Goal: Task Accomplishment & Management: Manage account settings

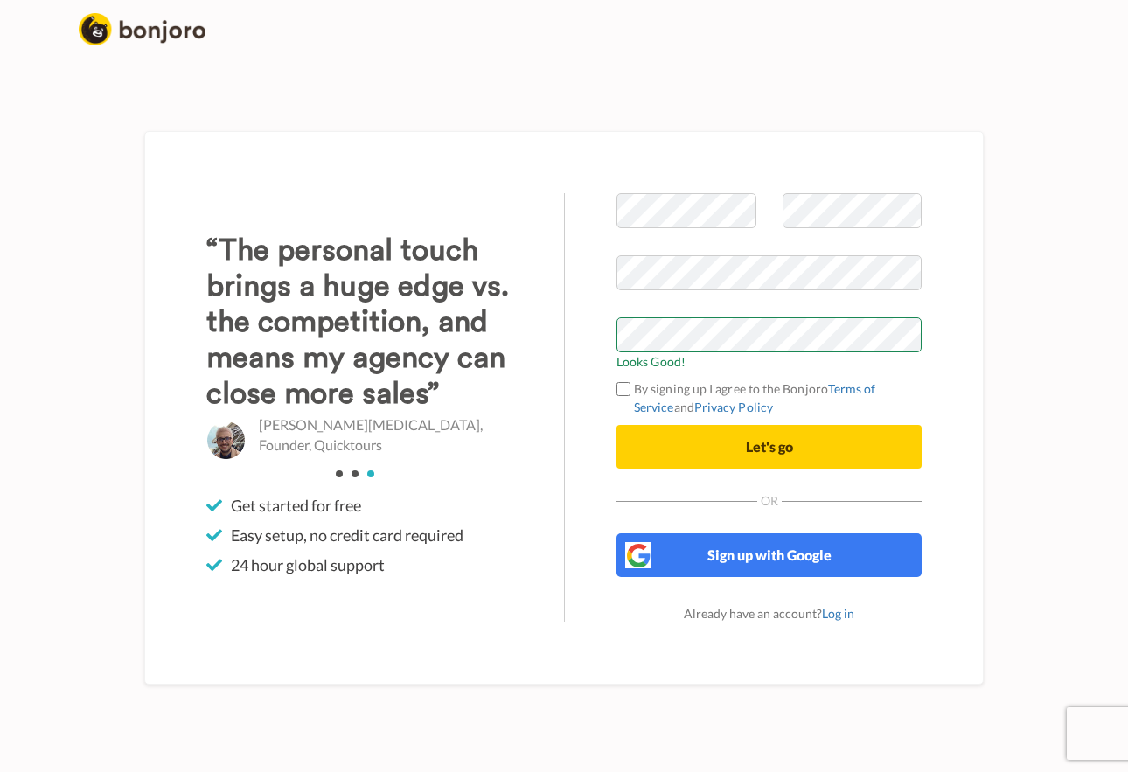
click at [677, 433] on button "Let's go" at bounding box center [769, 447] width 305 height 44
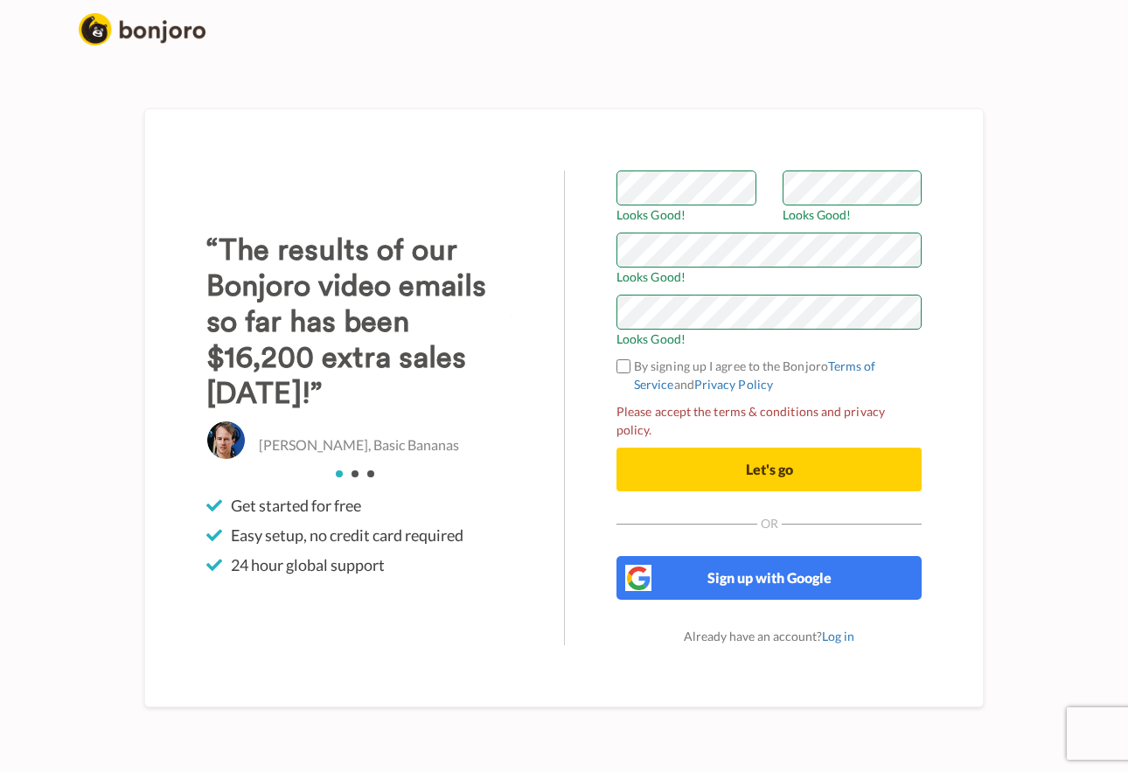
click at [716, 468] on button "Let's go" at bounding box center [769, 470] width 305 height 44
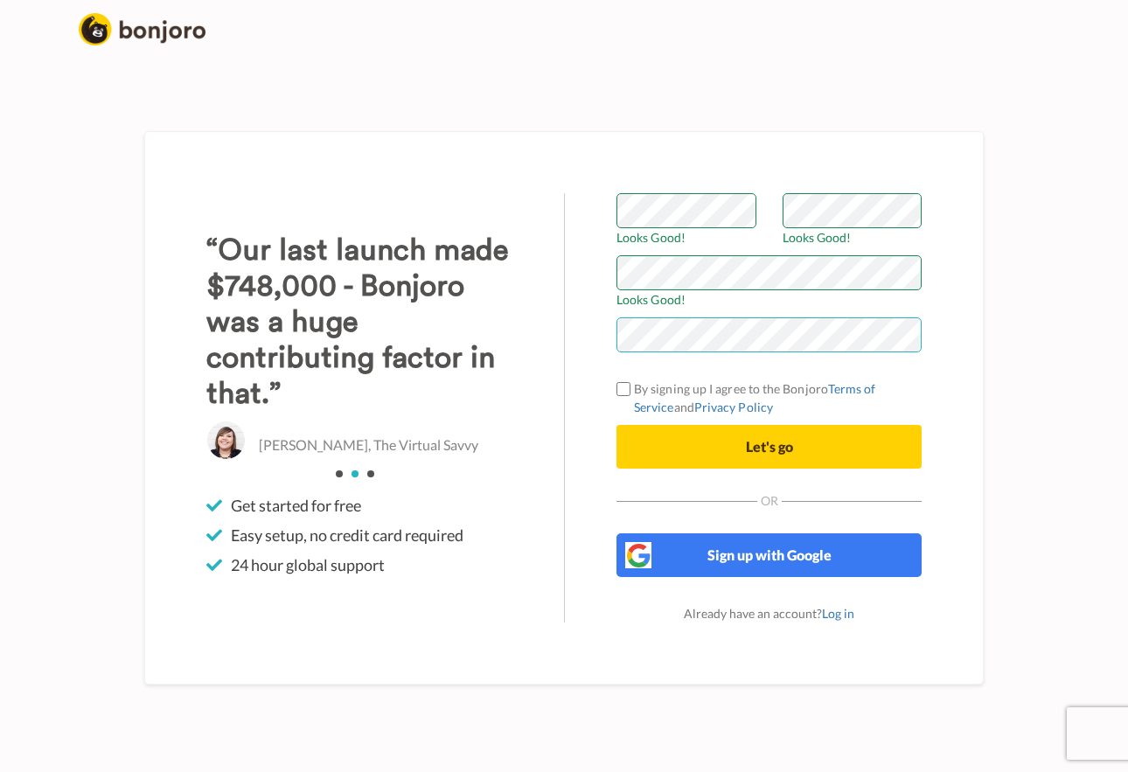
click at [581, 327] on div "Welcome to Bonjoro Looks Good! Looks Good! Looks Good! By signing up I agree to…" at bounding box center [769, 407] width 410 height 429
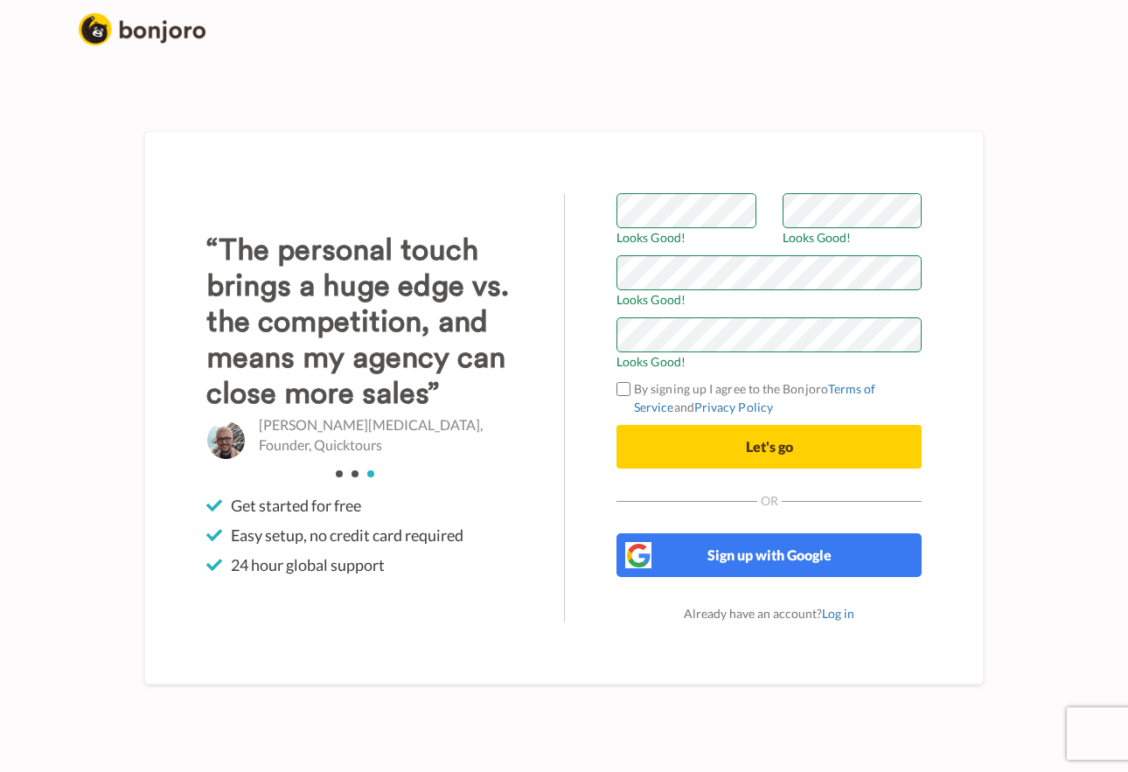
click at [713, 452] on button "Let's go" at bounding box center [769, 447] width 305 height 44
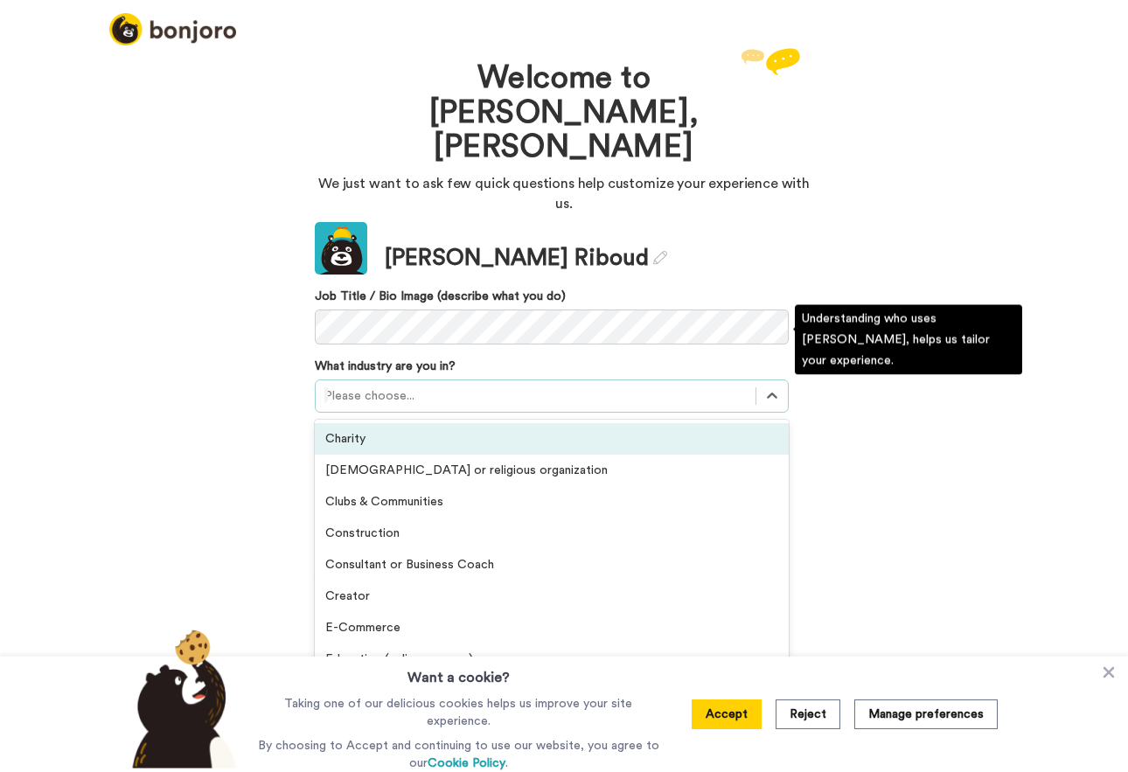
click at [502, 386] on div at bounding box center [536, 396] width 423 height 21
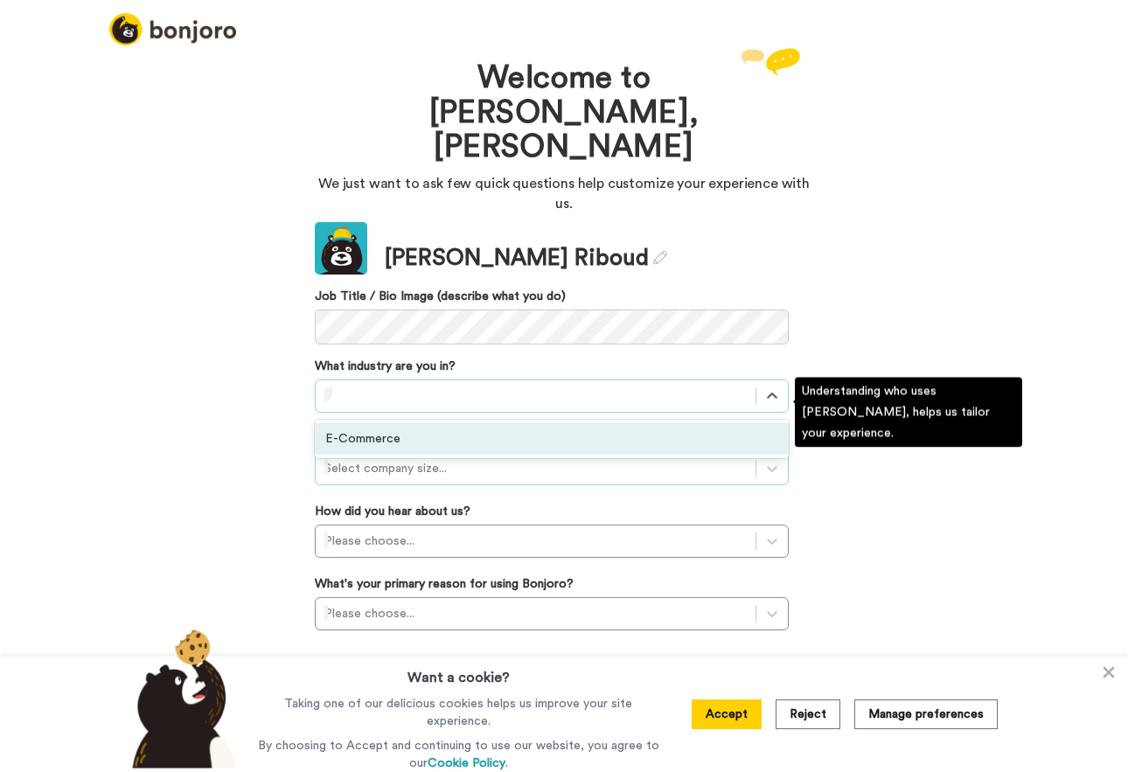
click at [415, 460] on div "Select company size..." at bounding box center [536, 468] width 423 height 17
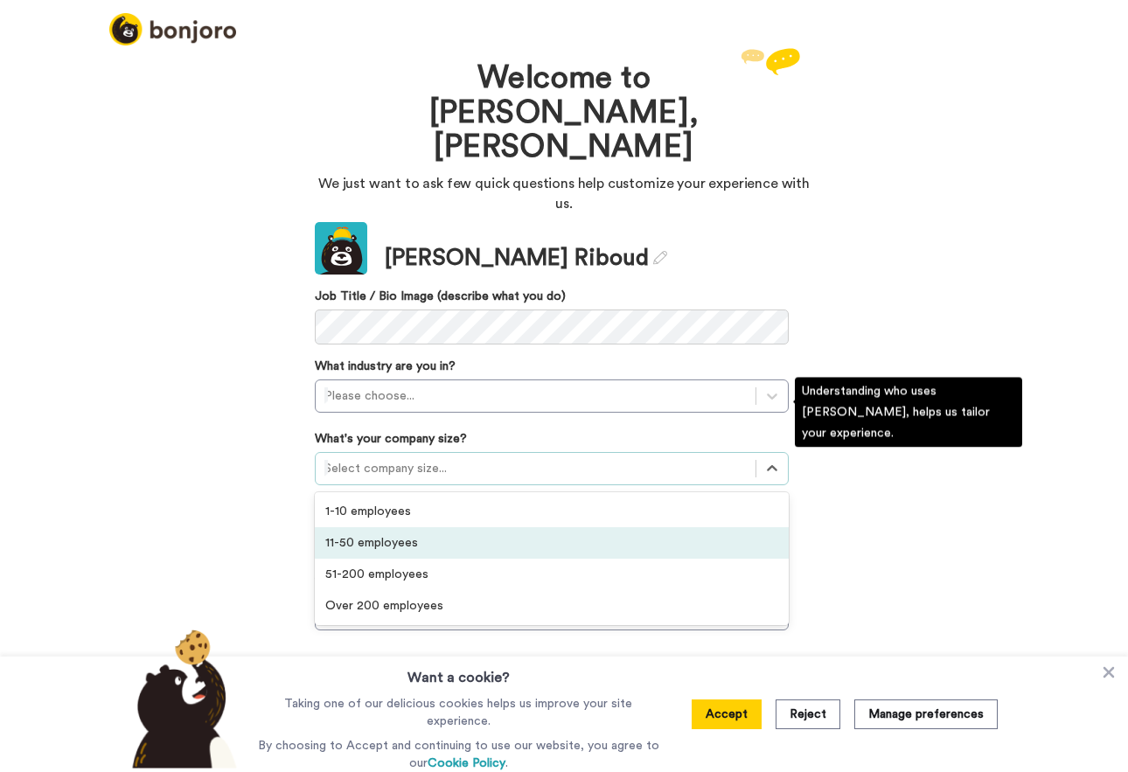
click at [395, 527] on div "11-50 employees" at bounding box center [552, 542] width 474 height 31
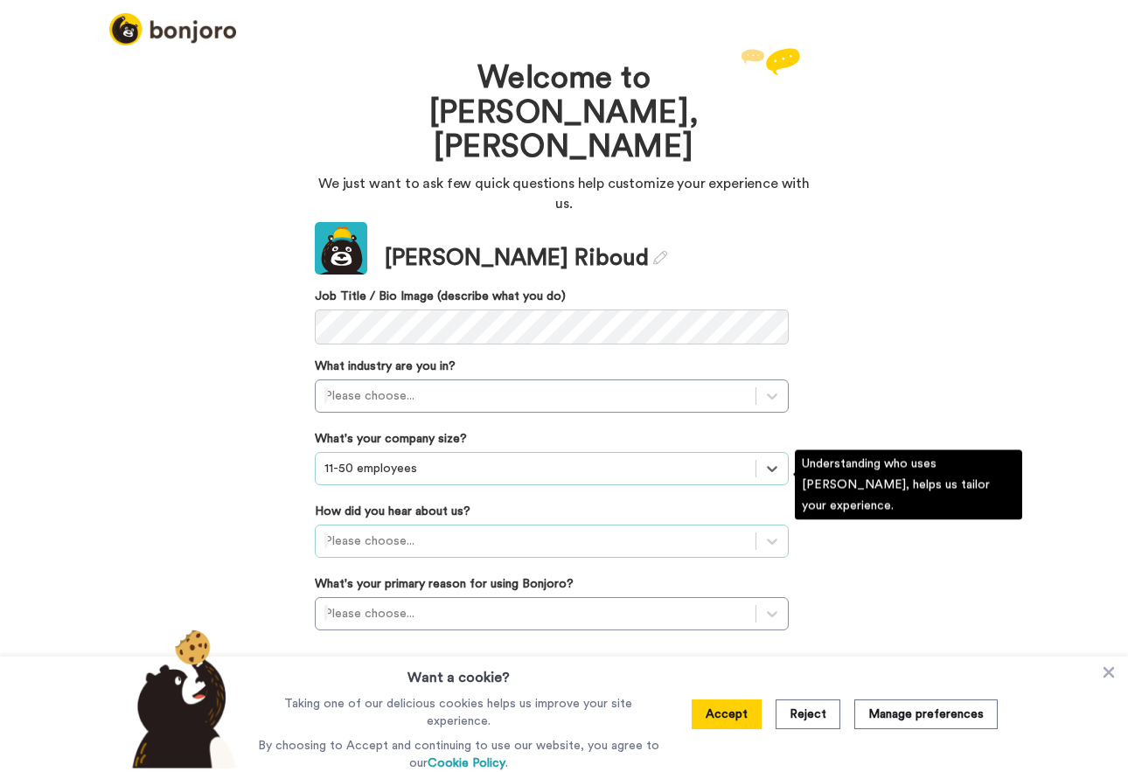
click at [406, 531] on div at bounding box center [536, 541] width 423 height 21
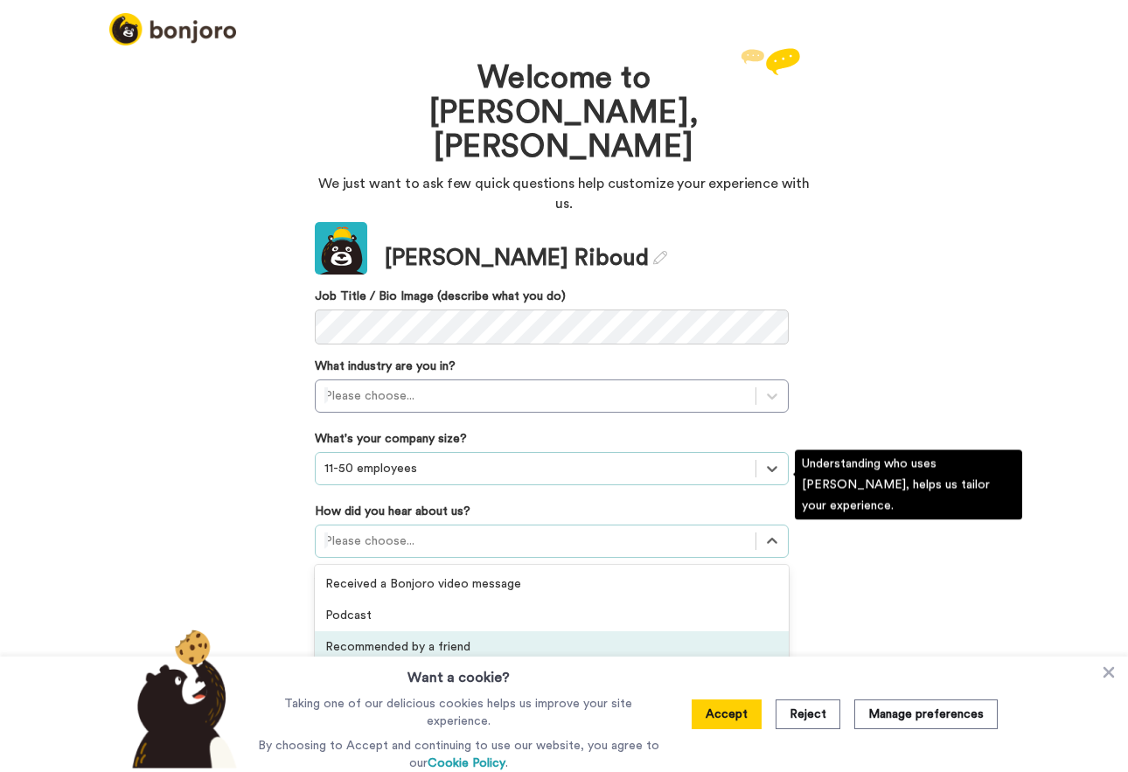
click at [395, 632] on div "Recommended by a friend" at bounding box center [552, 647] width 474 height 31
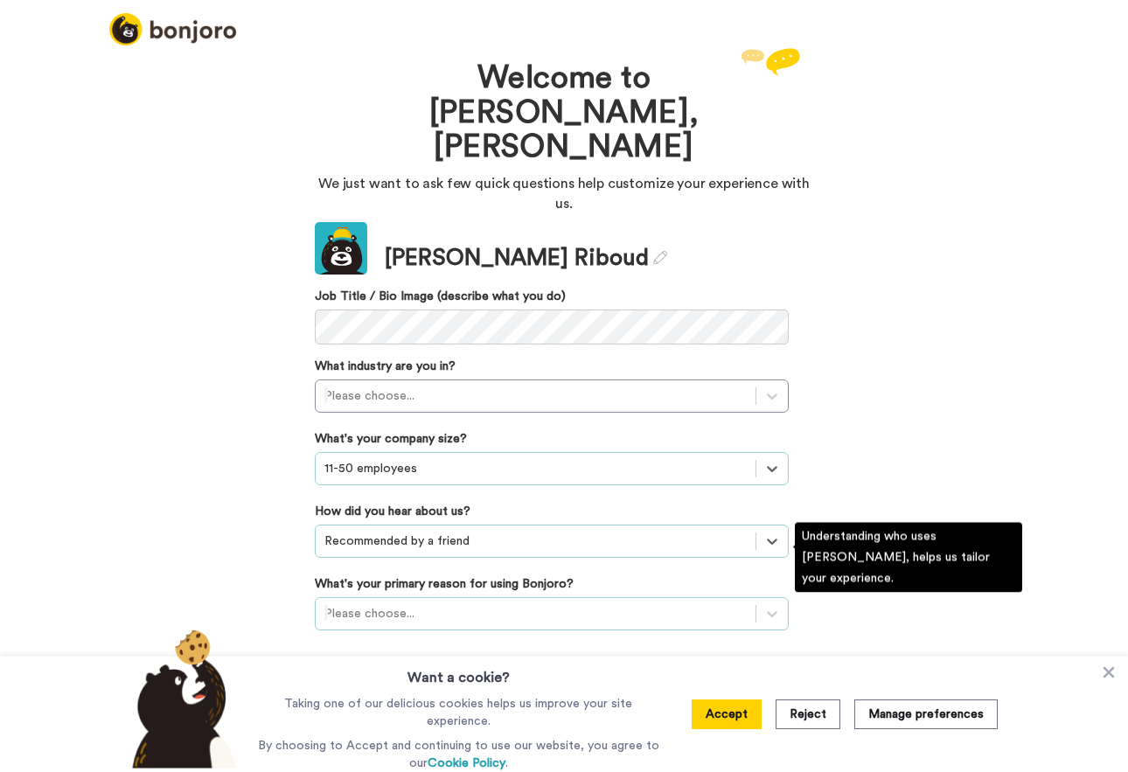
click at [418, 604] on div at bounding box center [536, 614] width 423 height 21
click at [408, 680] on div "Thanking customers or donors" at bounding box center [552, 695] width 474 height 31
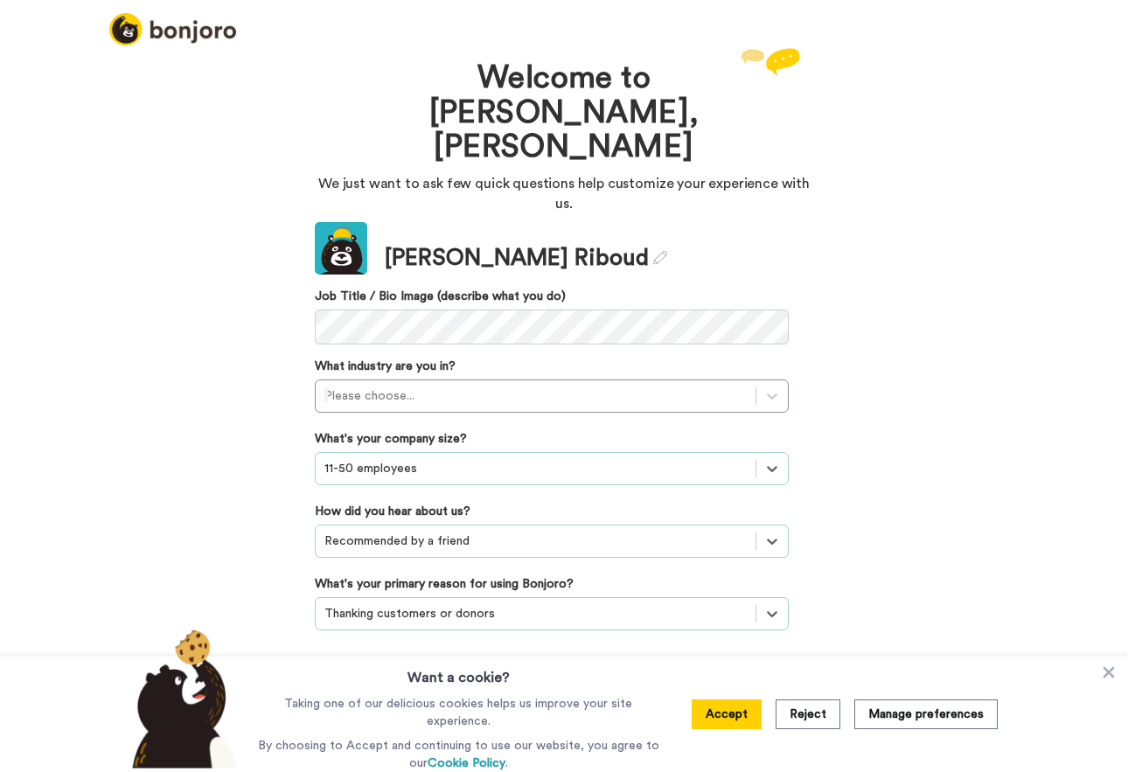
click at [454, 669] on button "Continue" at bounding box center [552, 685] width 474 height 33
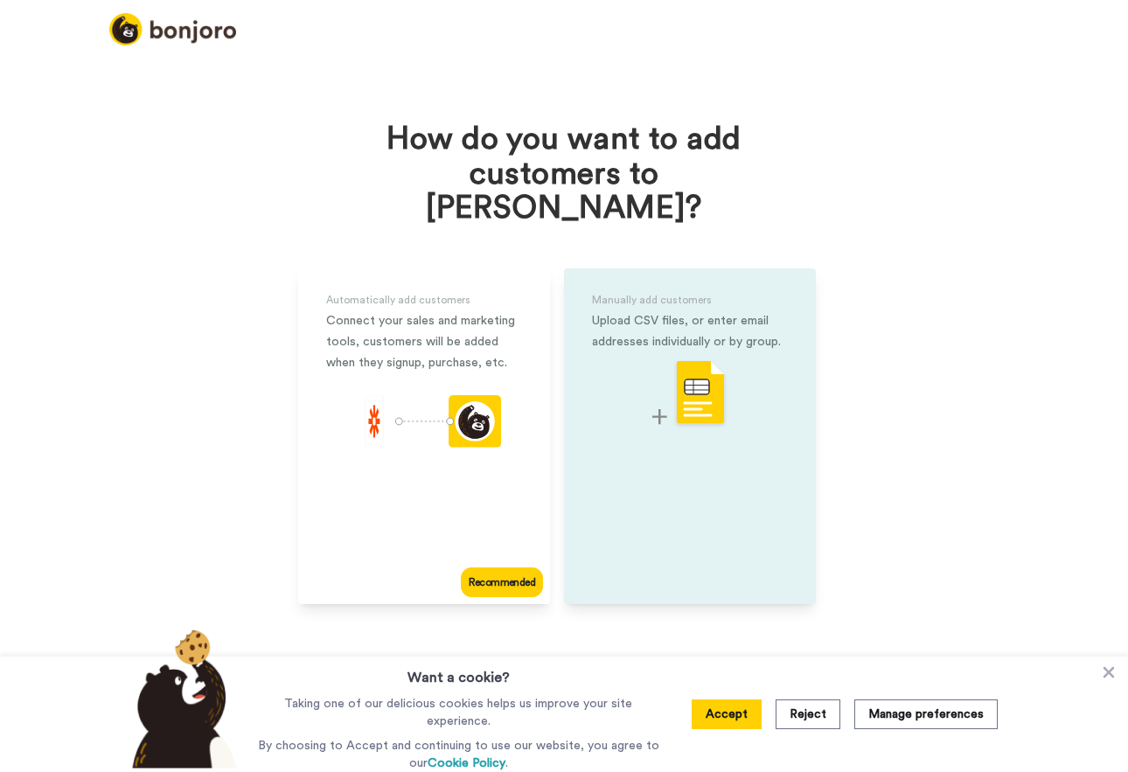
click at [704, 366] on img at bounding box center [690, 394] width 75 height 69
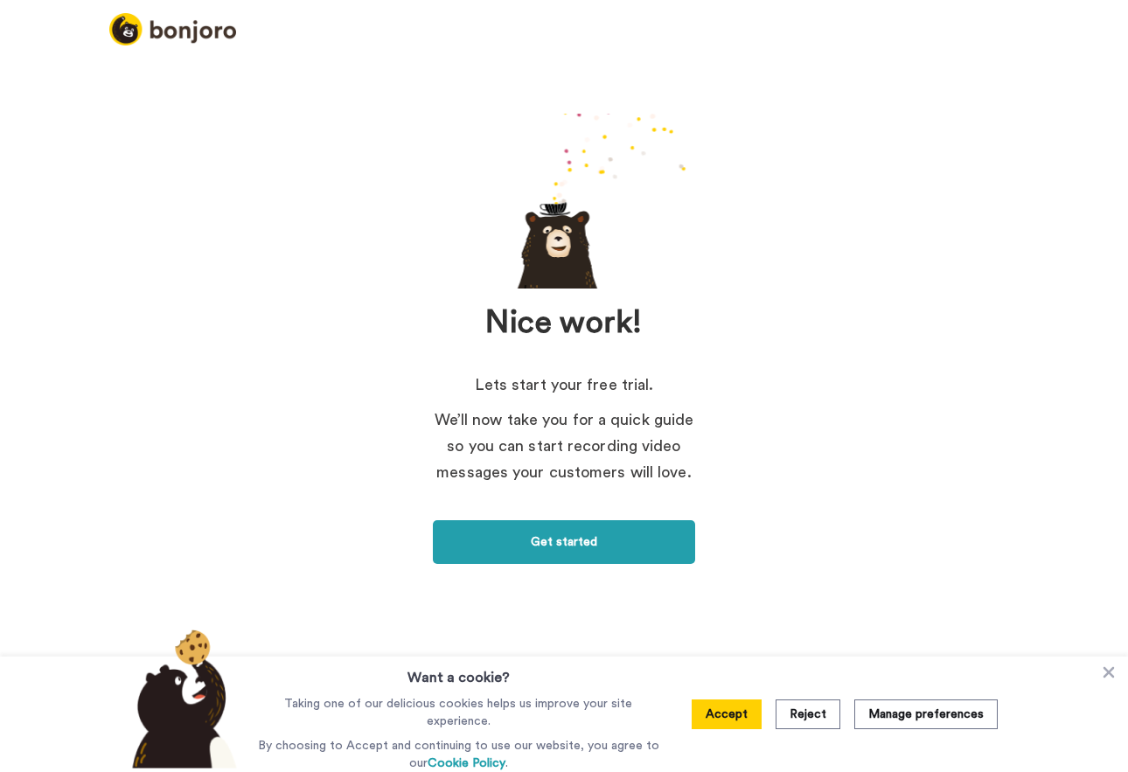
click at [590, 536] on link "Get started" at bounding box center [564, 542] width 262 height 44
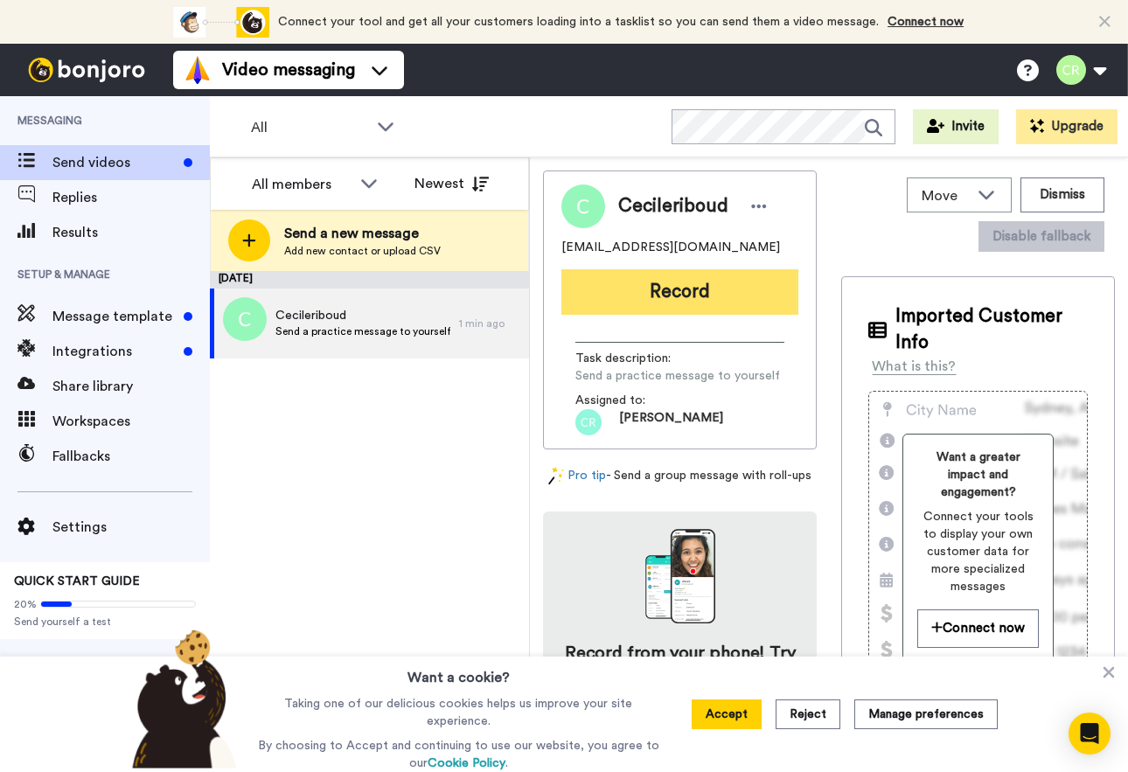
click at [650, 292] on button "Record" at bounding box center [680, 291] width 237 height 45
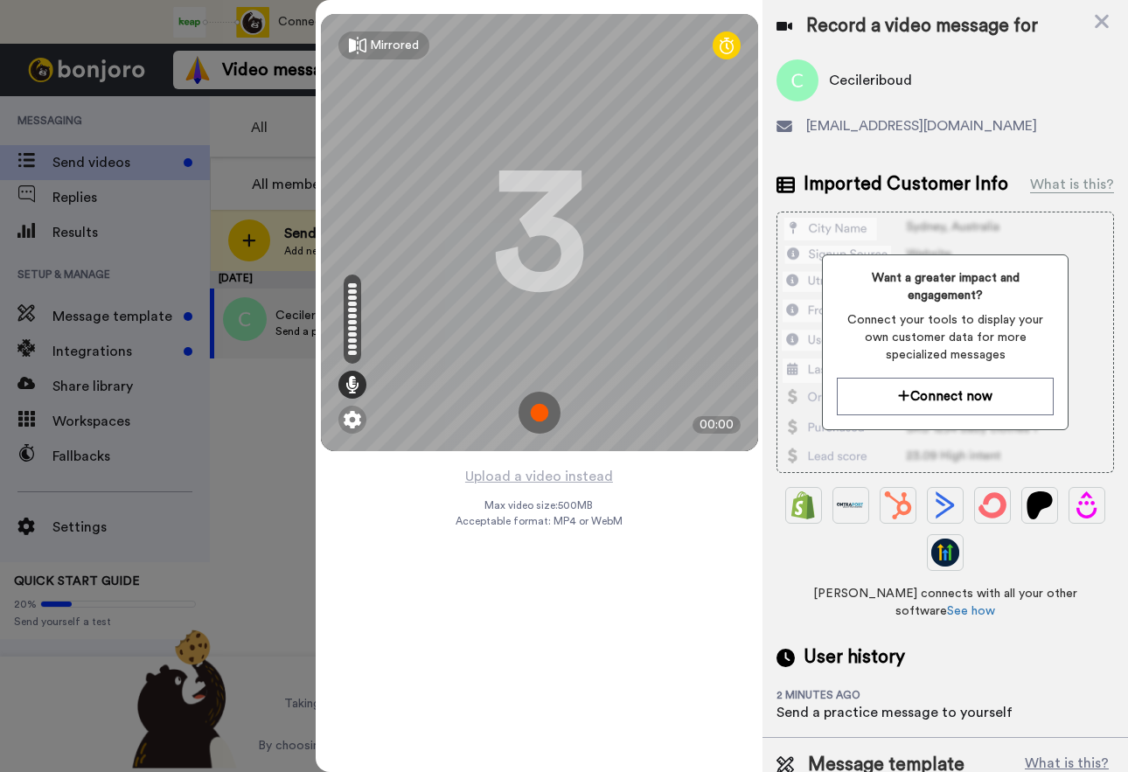
click at [534, 407] on img at bounding box center [540, 413] width 42 height 42
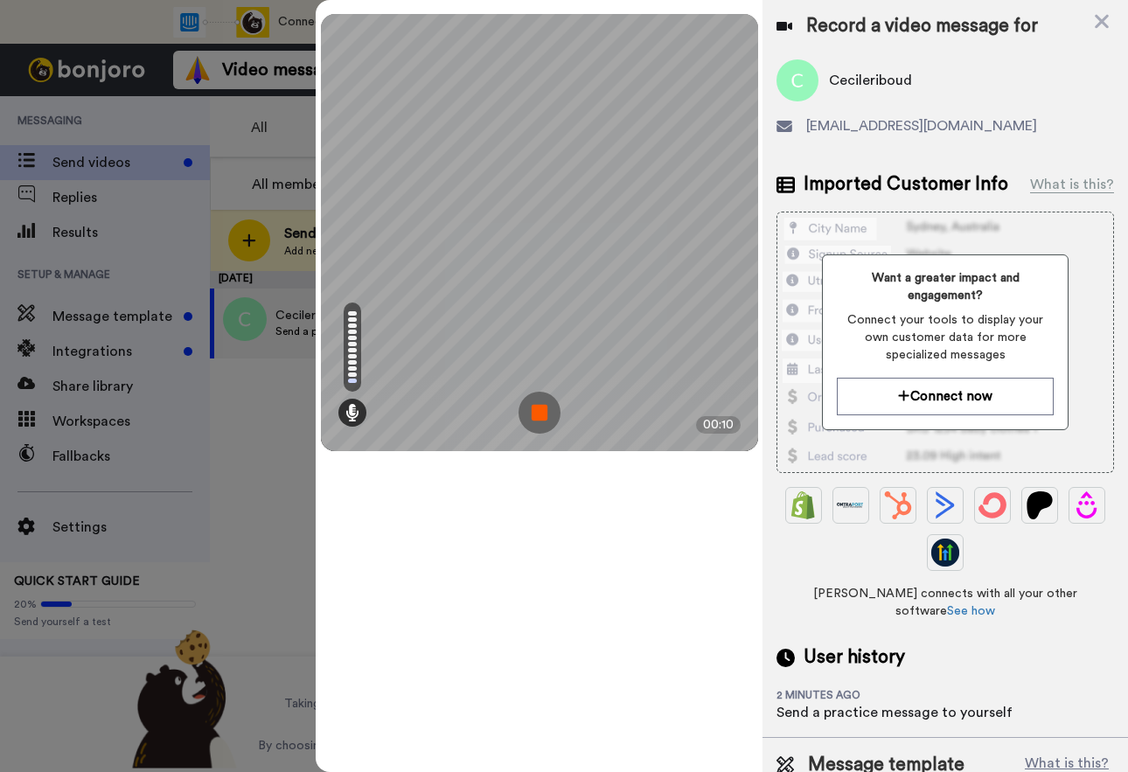
click at [538, 408] on img at bounding box center [540, 413] width 42 height 42
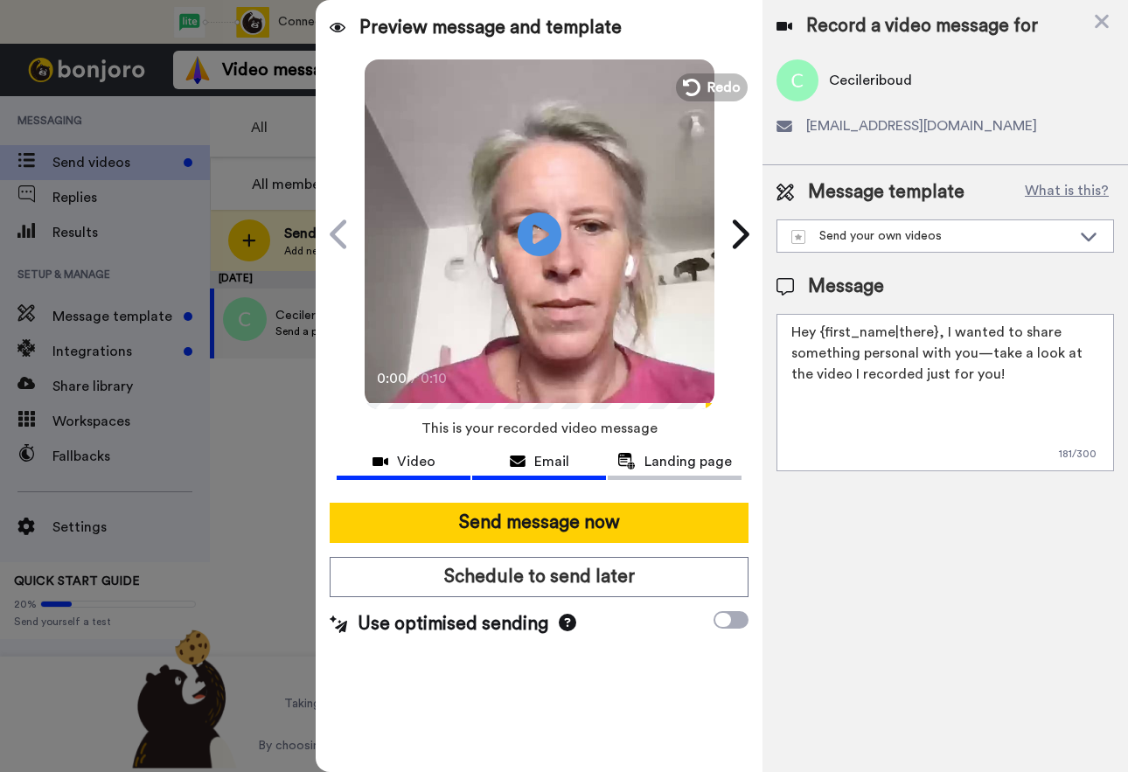
click at [552, 460] on span "Email" at bounding box center [551, 461] width 35 height 21
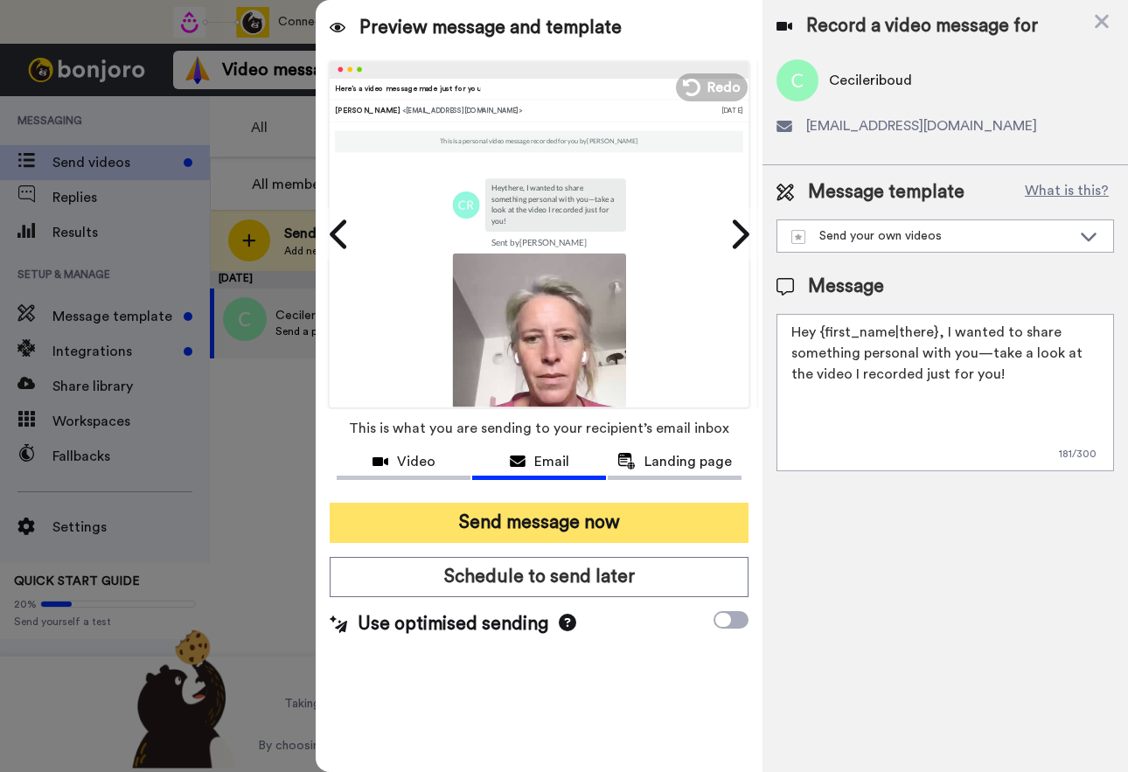
click at [552, 516] on button "Send message now" at bounding box center [539, 523] width 419 height 40
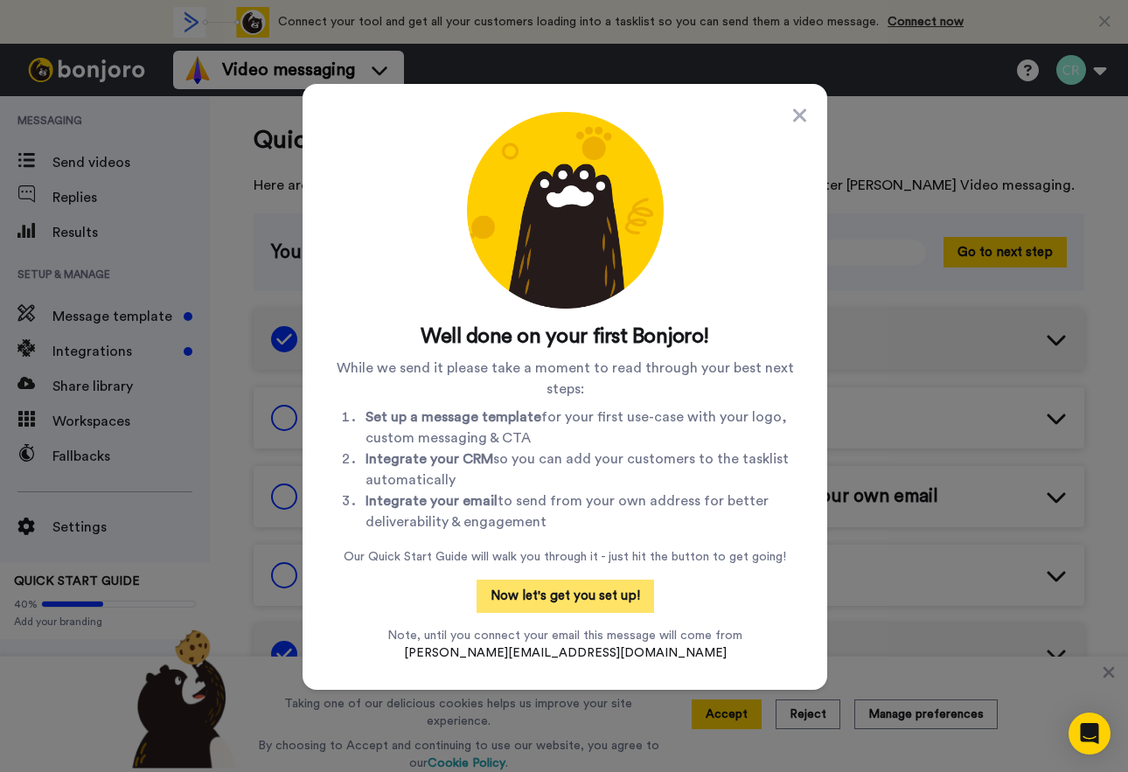
click at [552, 593] on button "Now let's get you set up!" at bounding box center [566, 596] width 178 height 33
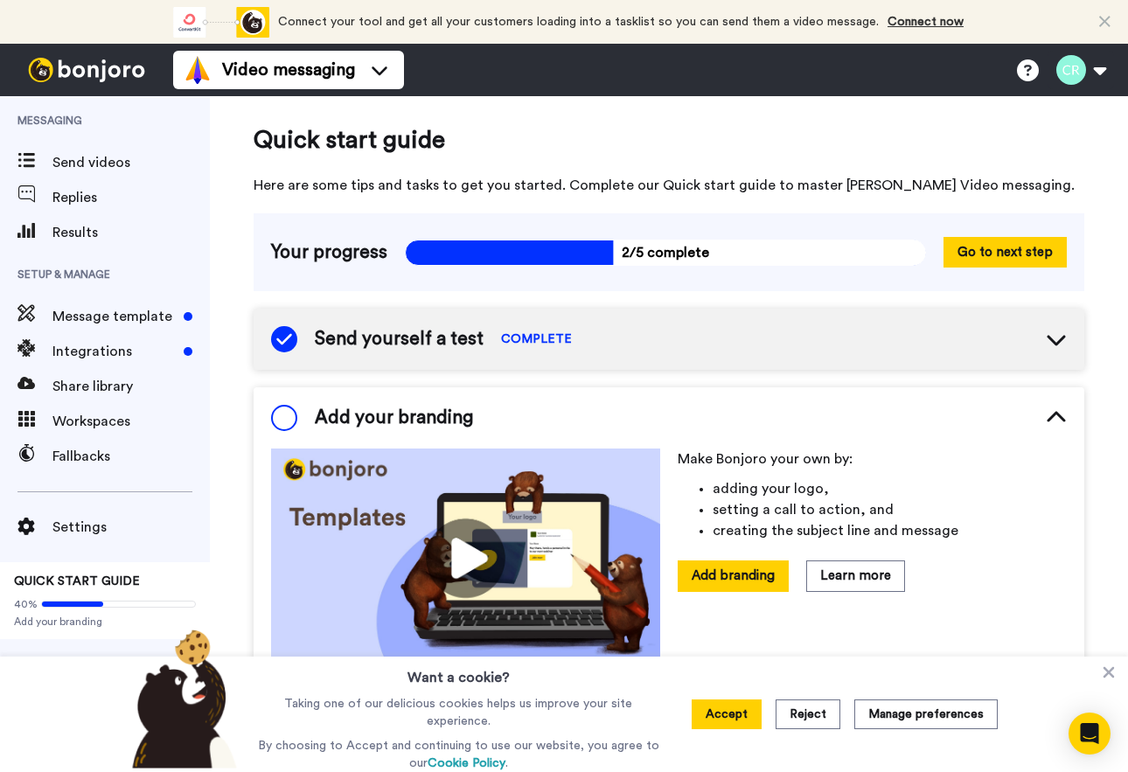
scroll to position [95, 0]
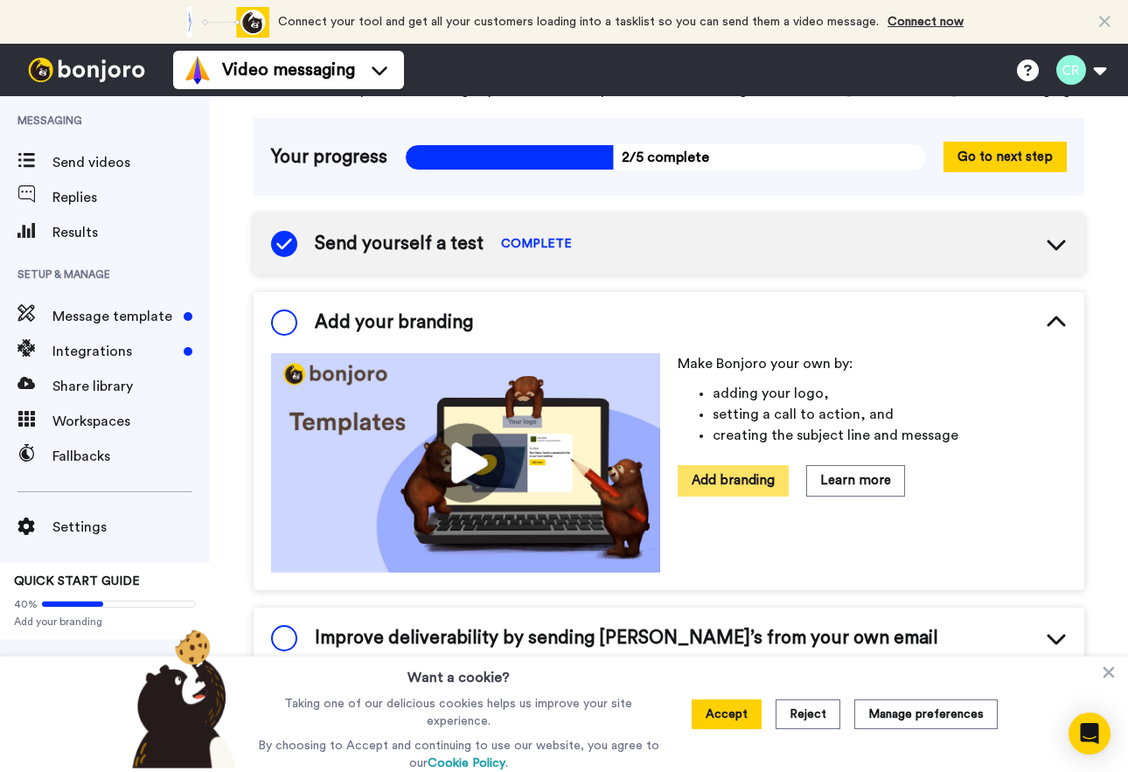
click at [728, 476] on button "Add branding" at bounding box center [733, 480] width 111 height 31
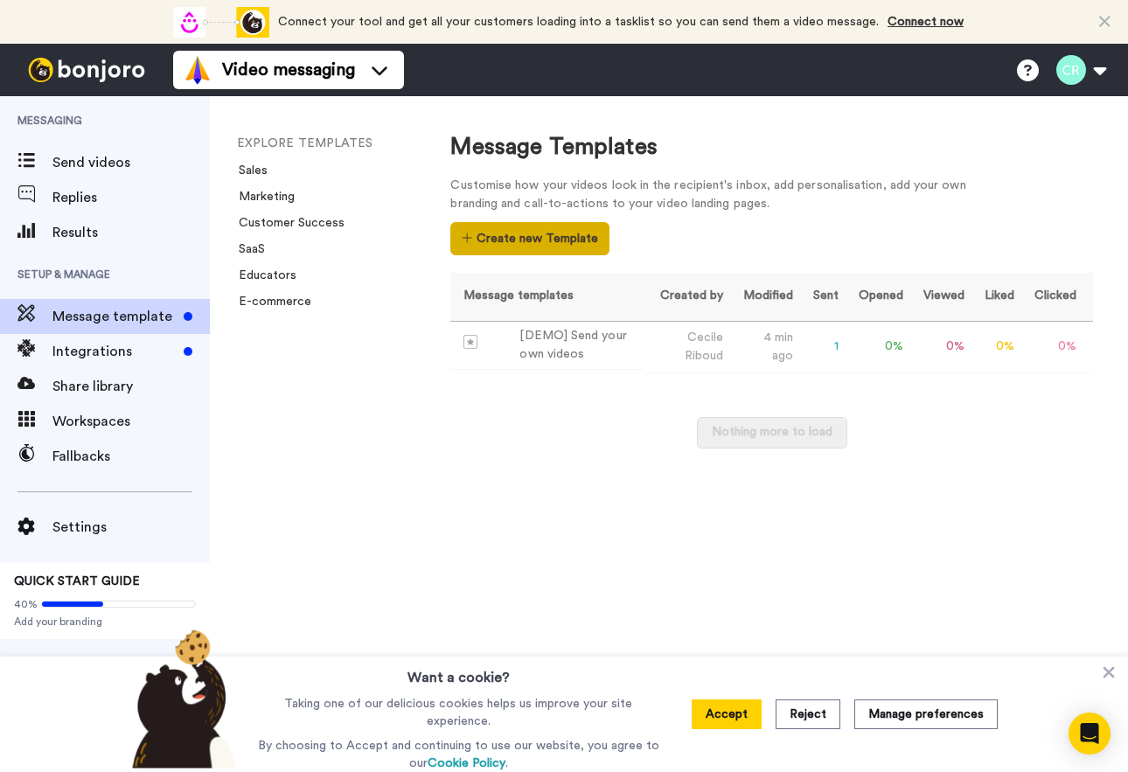
click at [569, 234] on button "Create new Template" at bounding box center [529, 238] width 158 height 33
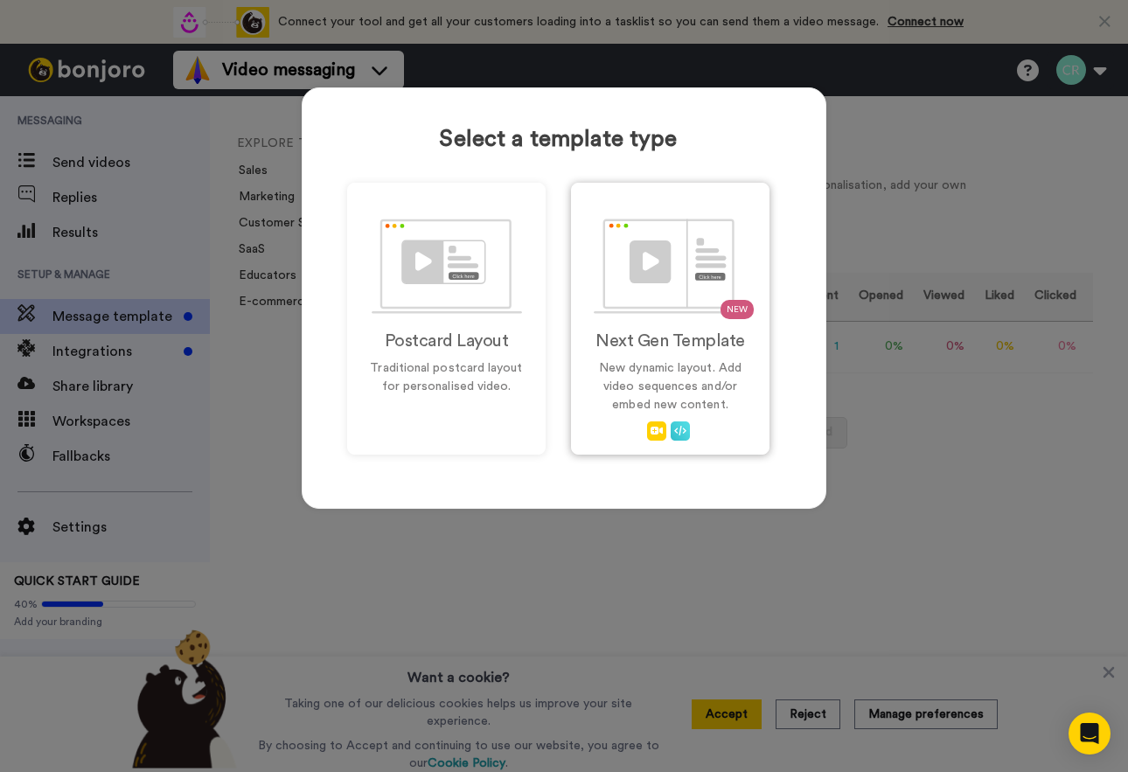
click at [688, 323] on div "NEW Next Gen Template New dynamic layout. Add video sequences and/or embed new …" at bounding box center [670, 319] width 199 height 272
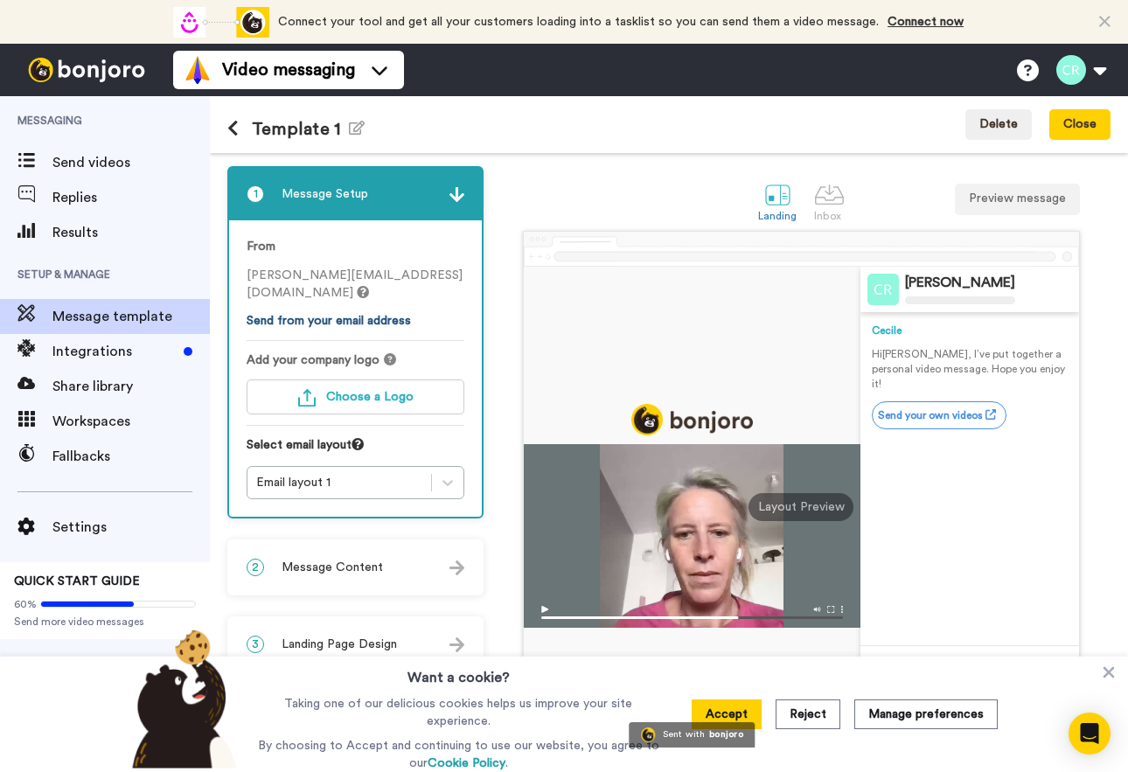
click at [363, 318] on link "Send from your email address" at bounding box center [329, 321] width 164 height 12
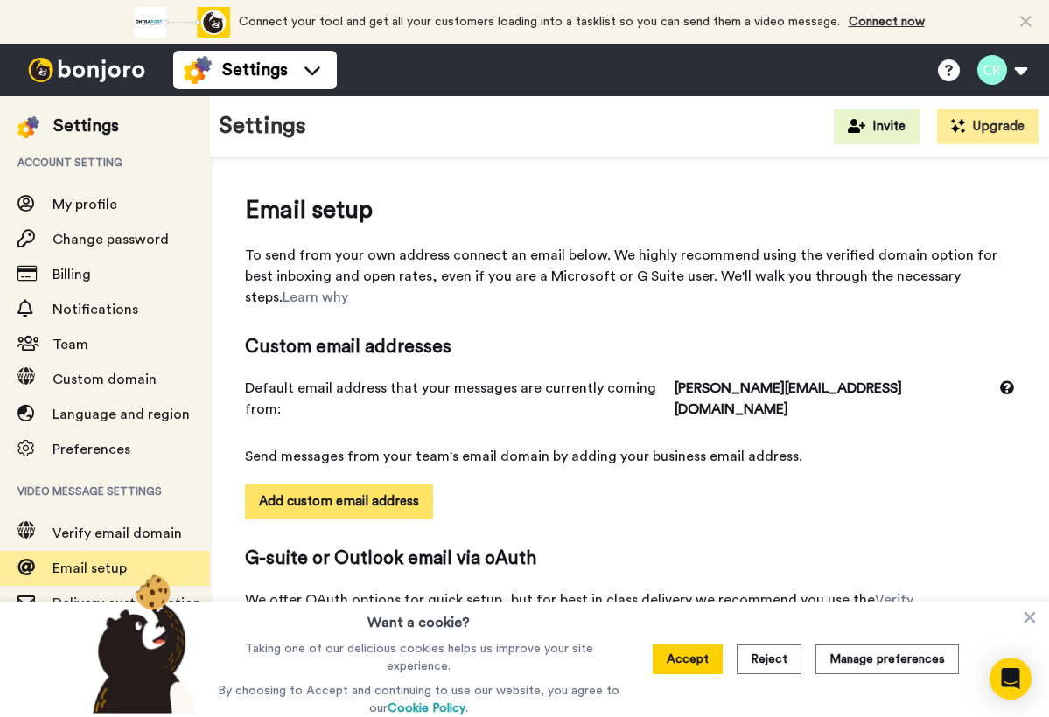
click at [367, 485] on button "Add custom email address" at bounding box center [339, 502] width 188 height 35
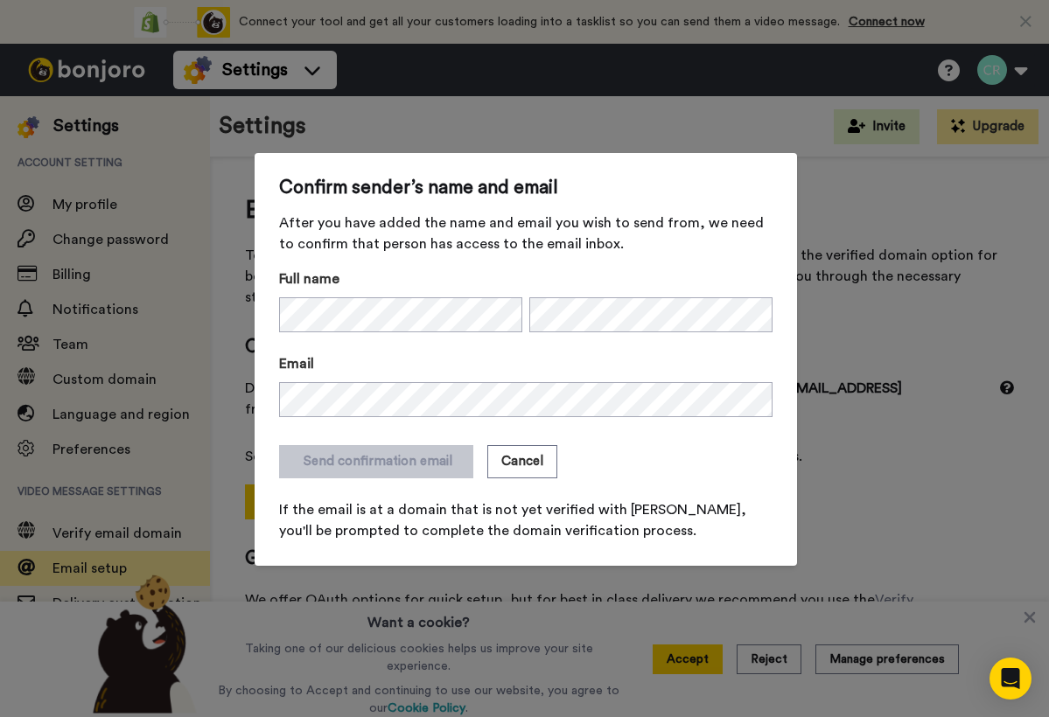
click at [391, 353] on form "Full name Email Send confirmation email Cancel If the email is at a domain that…" at bounding box center [525, 405] width 493 height 273
click at [423, 457] on button "Send confirmation email" at bounding box center [376, 461] width 194 height 33
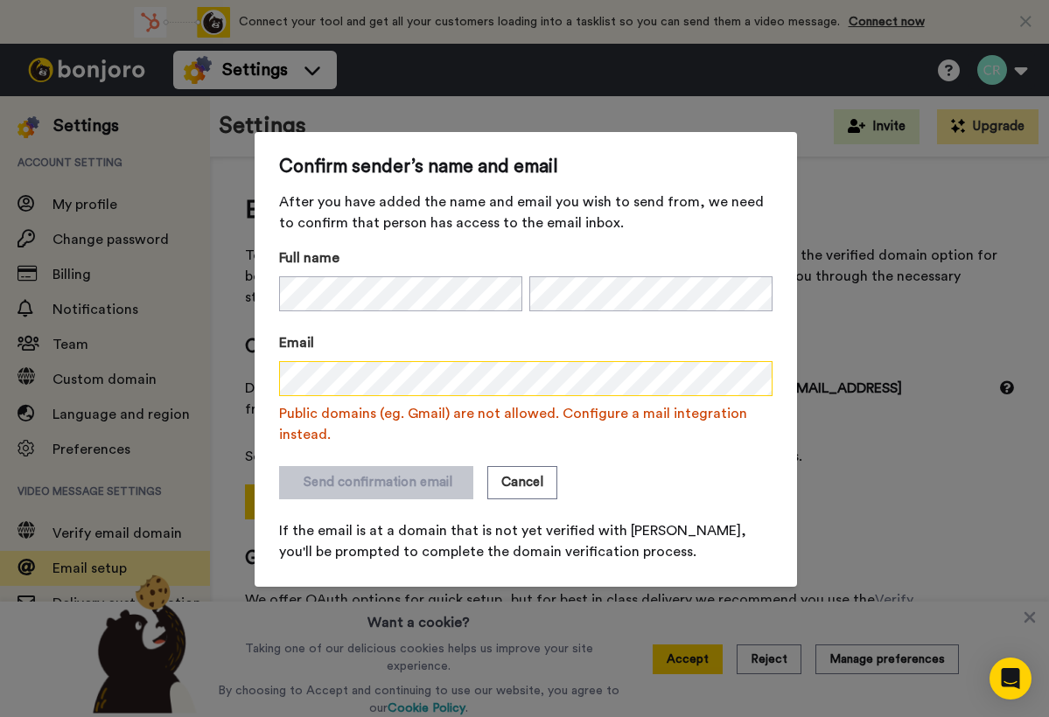
click at [274, 381] on div "Confirm sender’s name and email After you have added the name and email you wis…" at bounding box center [526, 359] width 542 height 455
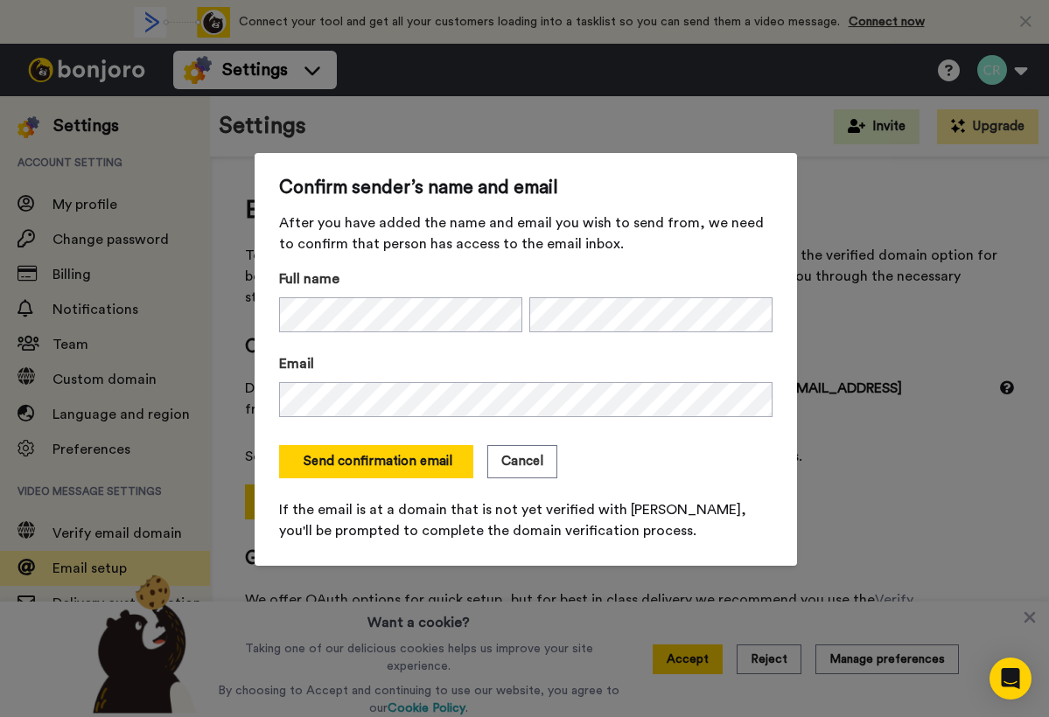
click at [240, 391] on div "Confirm sender’s name and email After you have added the name and email you wis…" at bounding box center [524, 358] width 1049 height 717
click at [639, 453] on div "Send confirmation email Cancel" at bounding box center [525, 461] width 493 height 33
click at [422, 461] on button "Send confirmation email" at bounding box center [376, 461] width 194 height 33
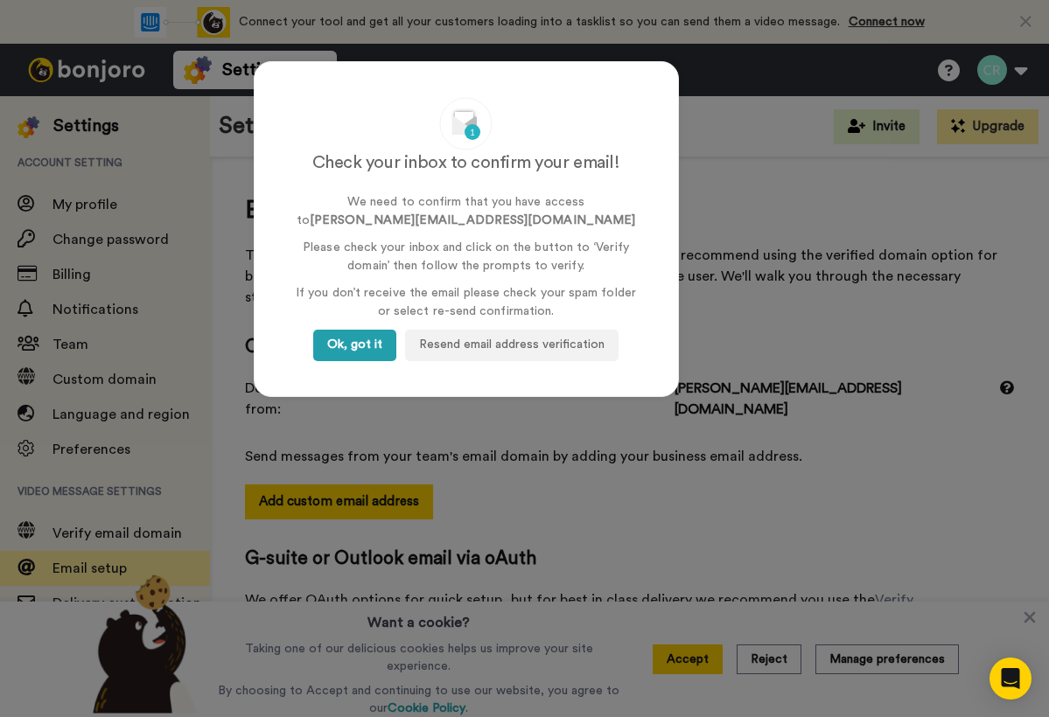
click at [375, 342] on button "Ok, got it" at bounding box center [354, 345] width 83 height 31
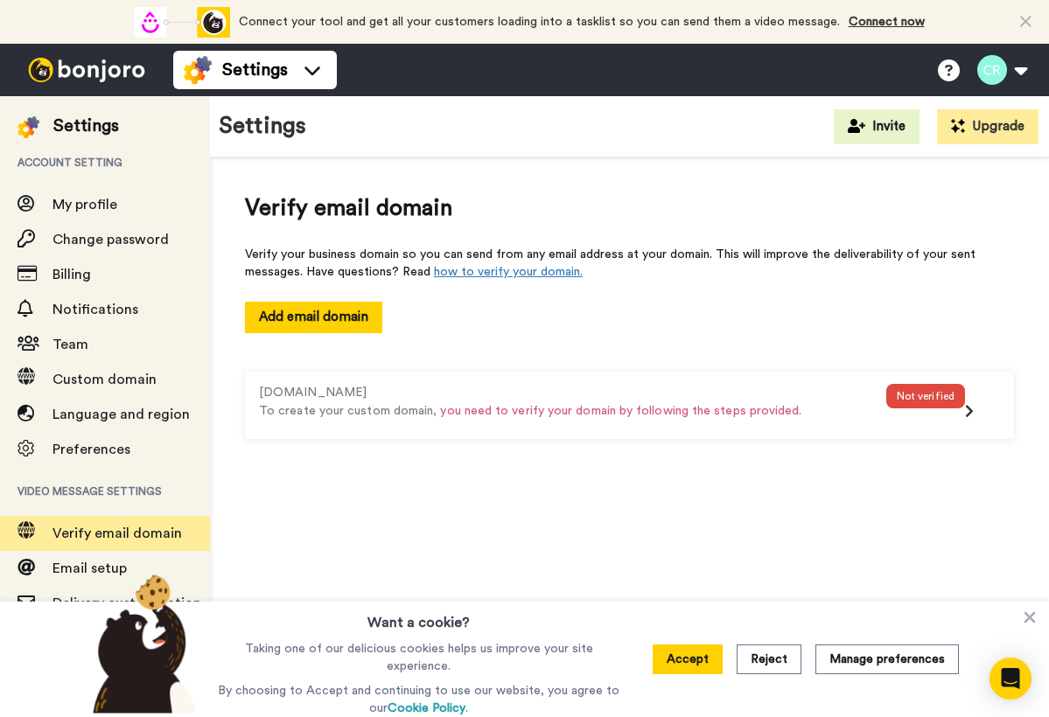
click at [967, 406] on icon at bounding box center [969, 411] width 9 height 14
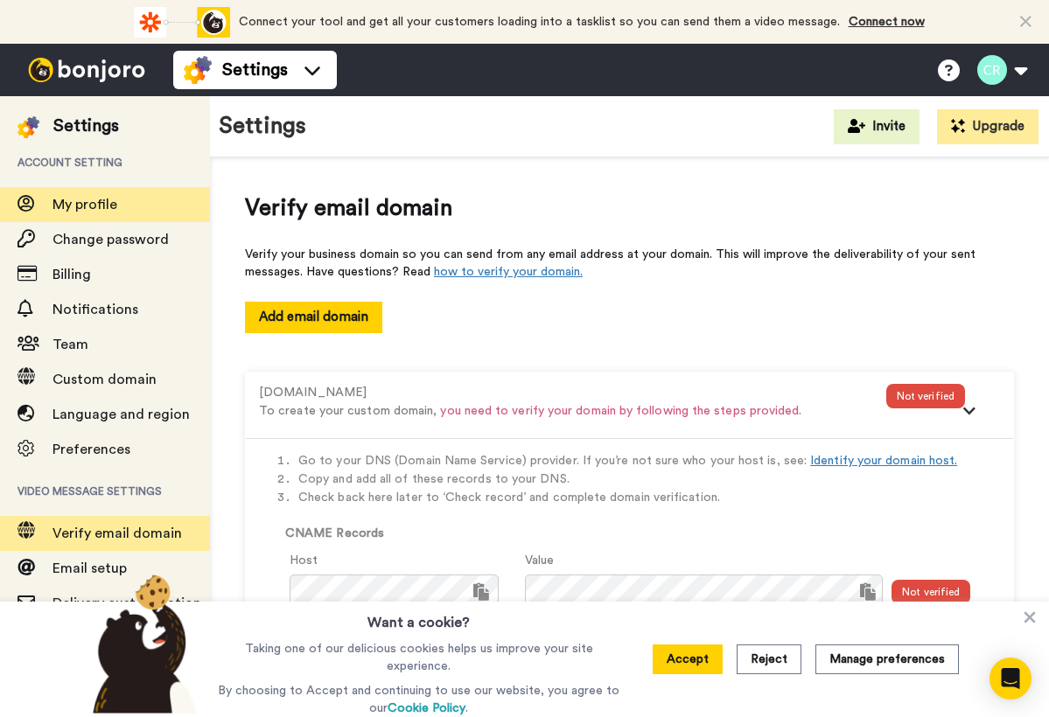
click at [85, 205] on span "My profile" at bounding box center [84, 205] width 65 height 14
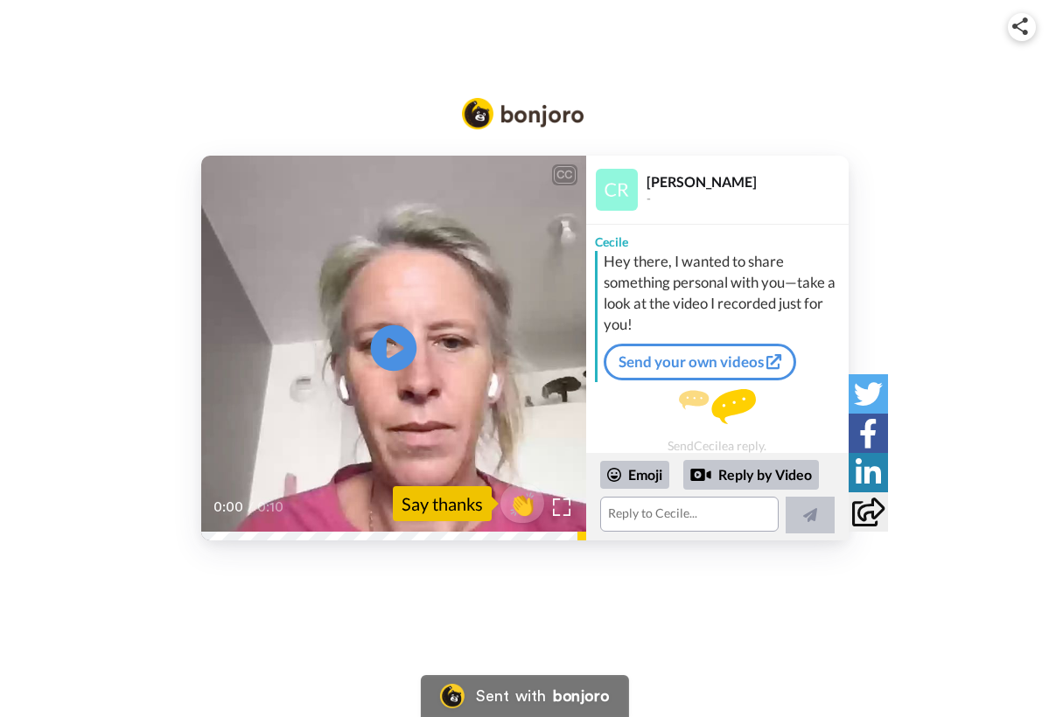
click at [401, 367] on icon at bounding box center [393, 348] width 46 height 46
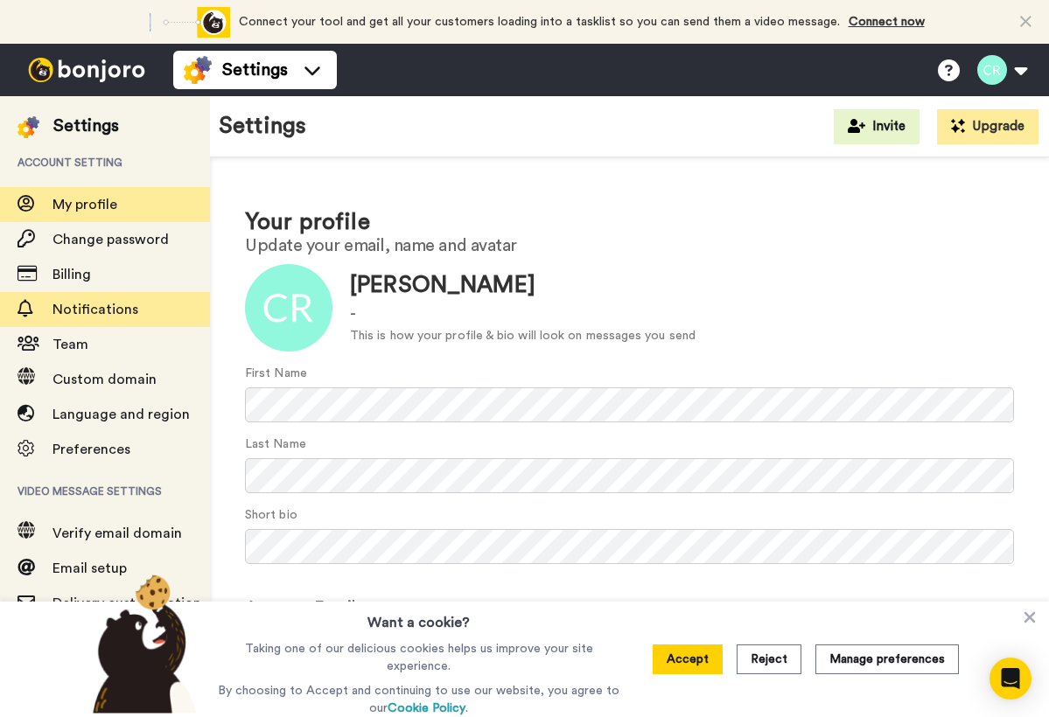
click at [87, 310] on span "Notifications" at bounding box center [95, 310] width 86 height 14
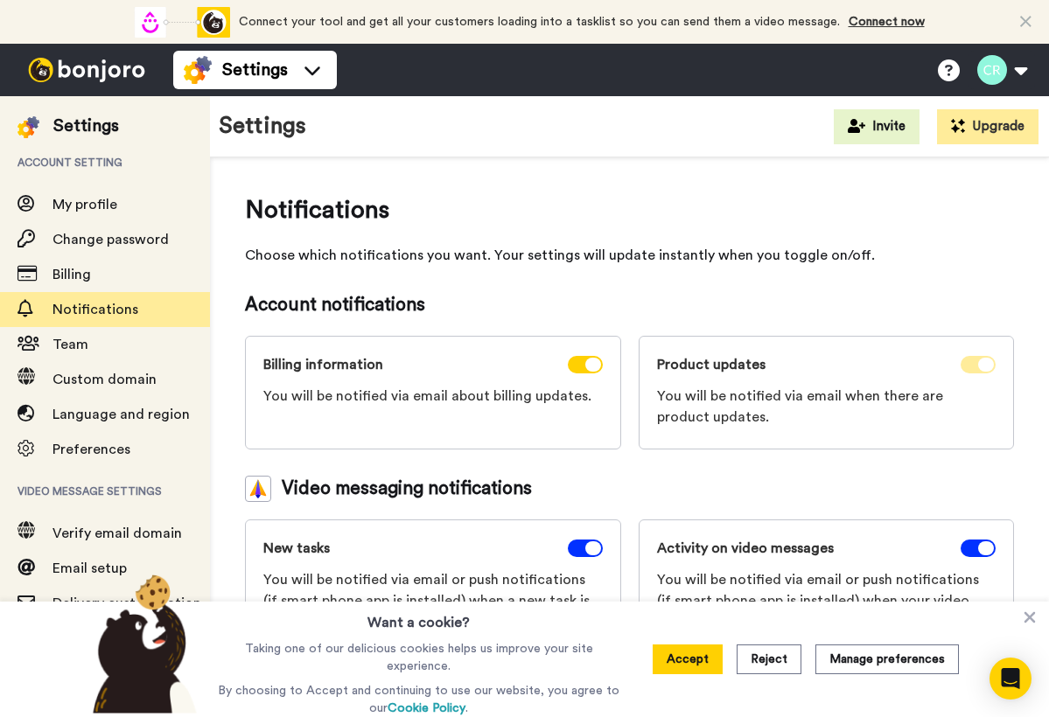
click at [965, 366] on span at bounding box center [977, 364] width 35 height 17
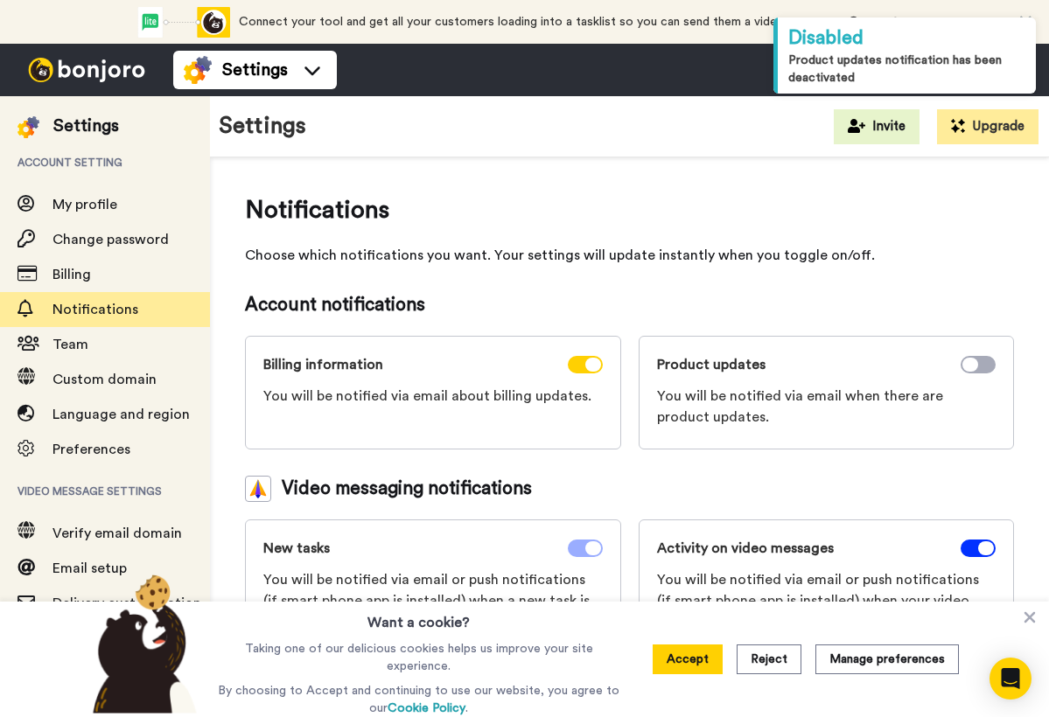
click at [576, 552] on span at bounding box center [585, 548] width 35 height 17
click at [962, 544] on span at bounding box center [977, 548] width 35 height 17
click at [1028, 618] on icon at bounding box center [1029, 617] width 17 height 17
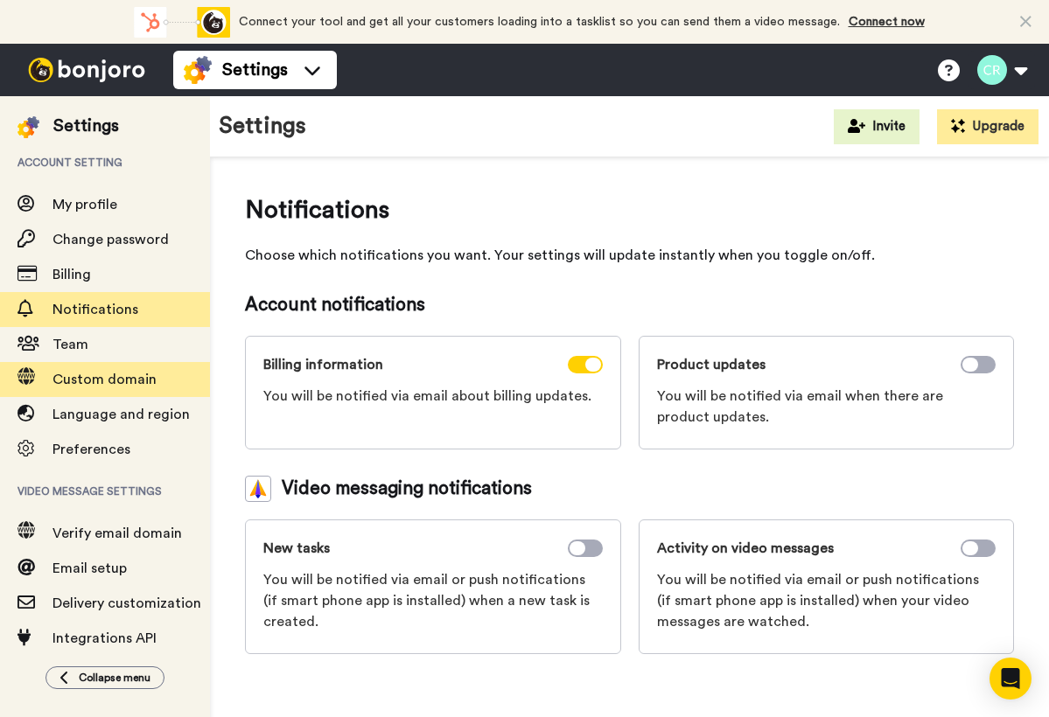
click at [102, 376] on span "Custom domain" at bounding box center [104, 380] width 104 height 14
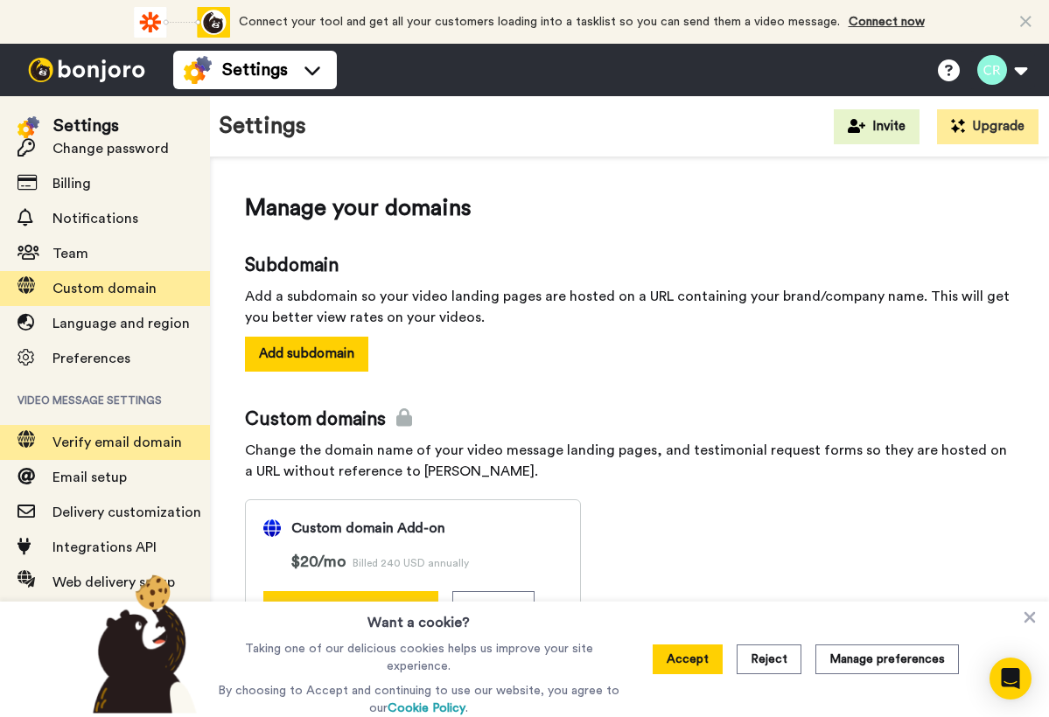
scroll to position [102, 0]
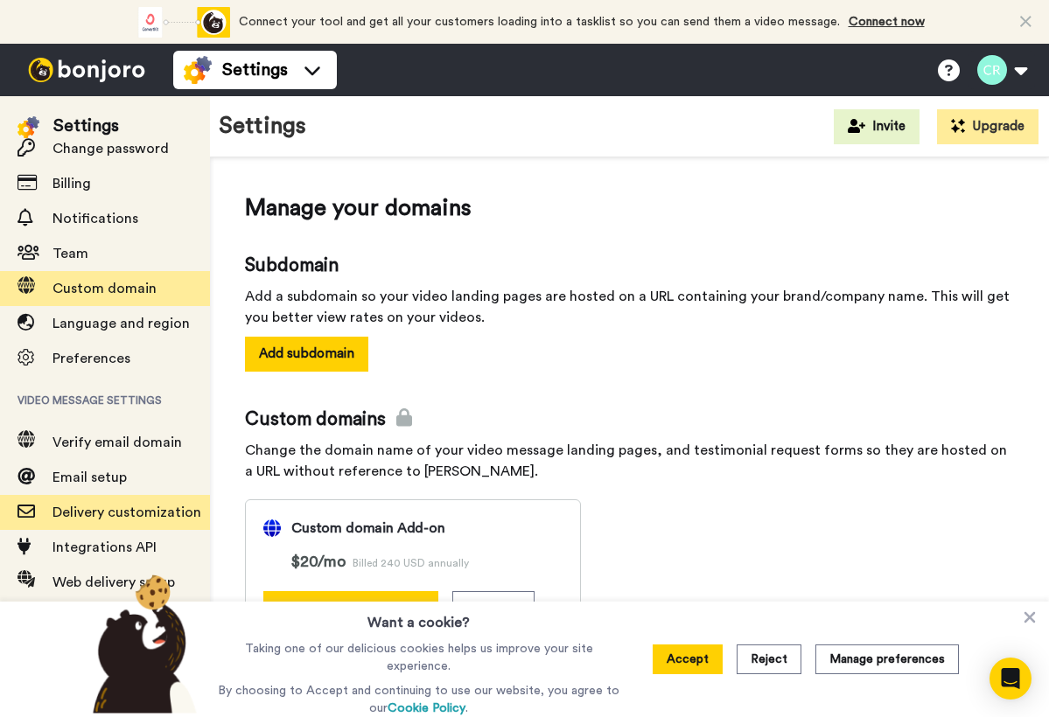
click at [107, 506] on span "Delivery customization" at bounding box center [126, 513] width 149 height 14
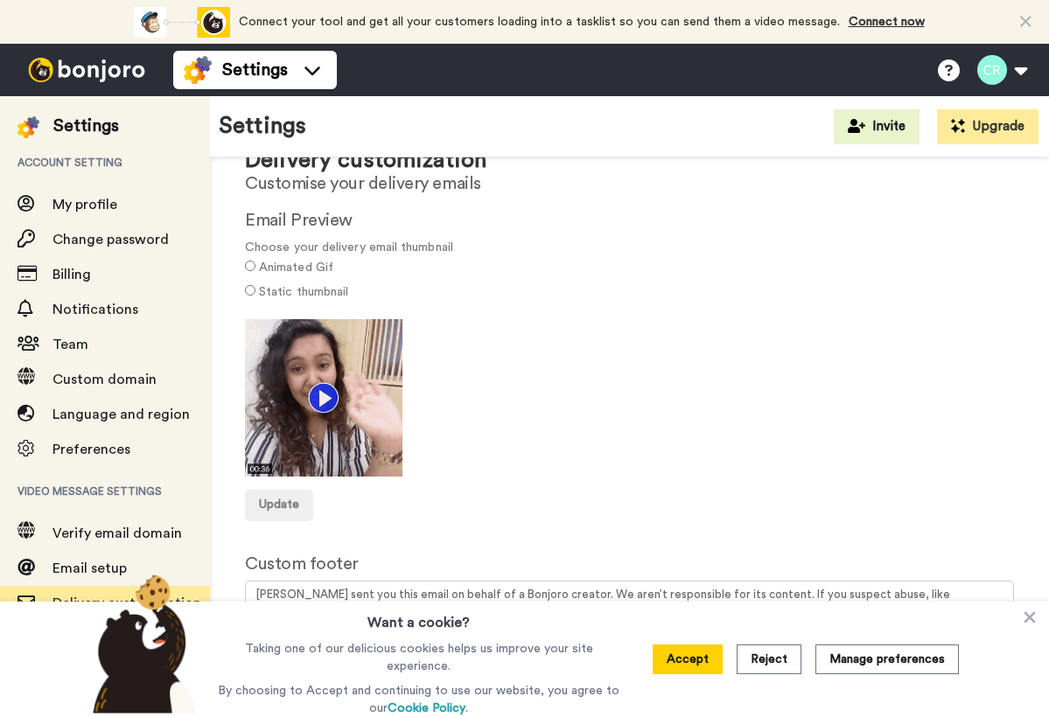
scroll to position [61, 0]
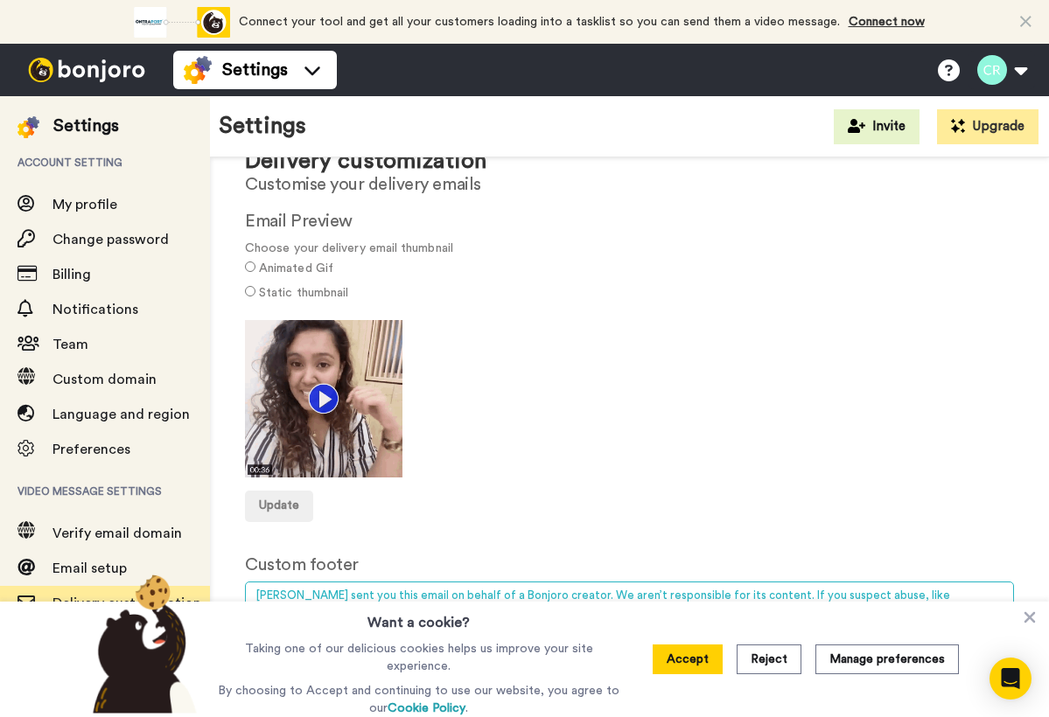
click at [358, 589] on textarea "Bonjoro sent you this email on behalf of a Bonjoro creator. We aren’t responsib…" at bounding box center [629, 629] width 769 height 94
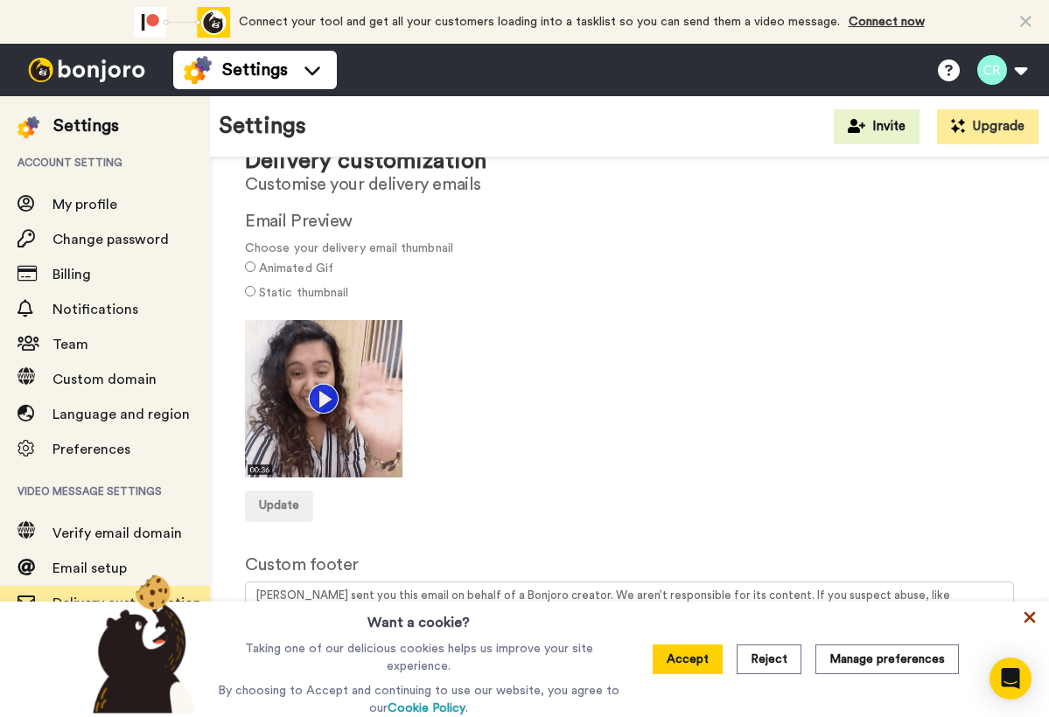
click at [1030, 619] on icon at bounding box center [1029, 617] width 17 height 17
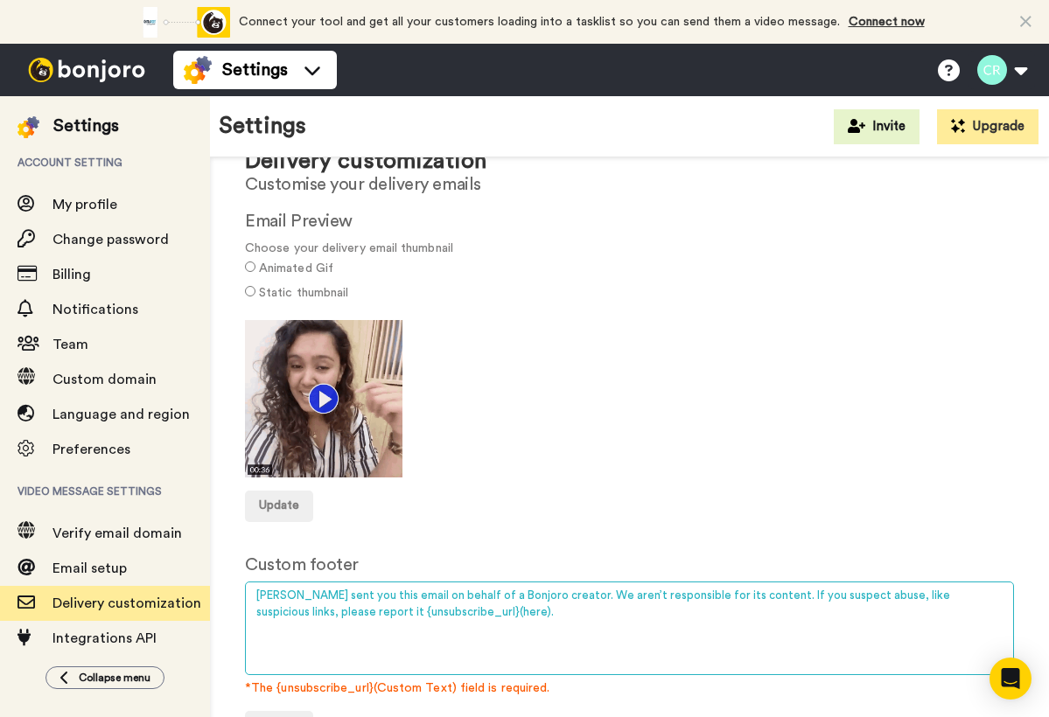
drag, startPoint x: 255, startPoint y: 590, endPoint x: 741, endPoint y: 588, distance: 485.5
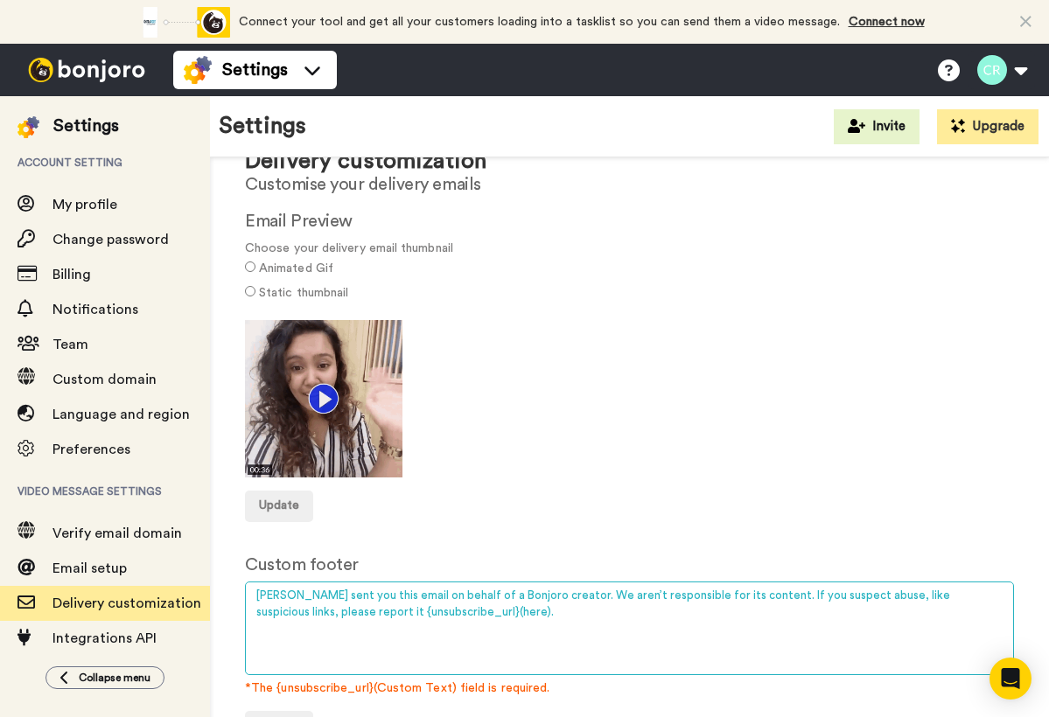
click at [741, 588] on textarea "Bonjoro sent you this email on behalf of a Bonjoro creator. We aren’t responsib…" at bounding box center [629, 629] width 769 height 94
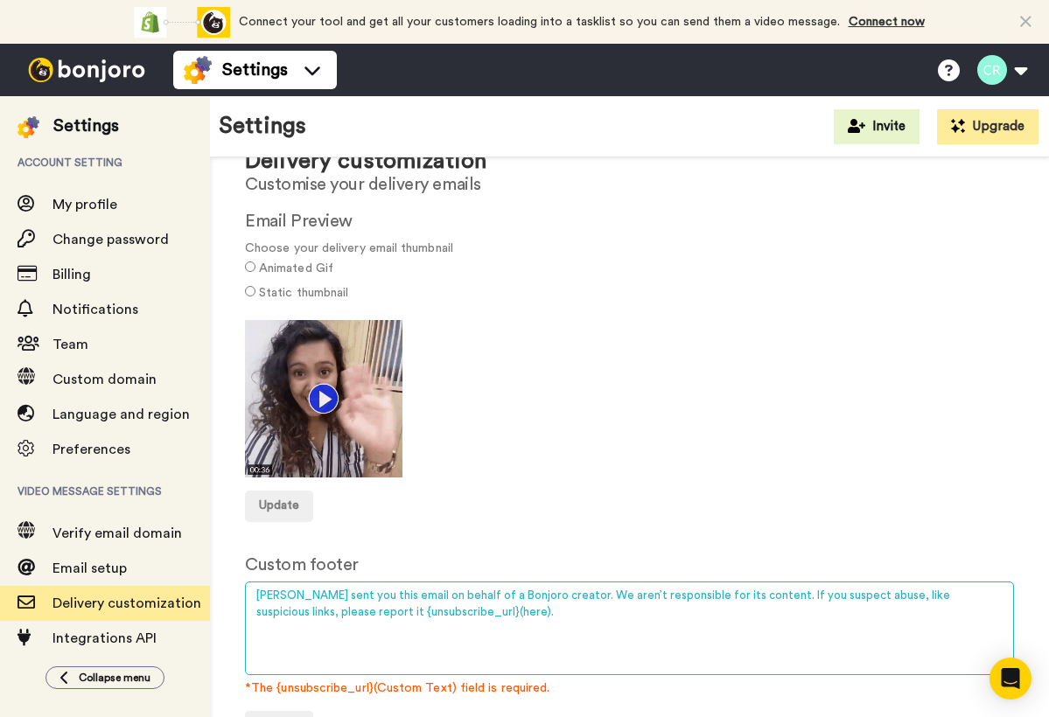
type textarea "If you suspect abuse, like suspicious links, please report it {unsubscribe_url}…"
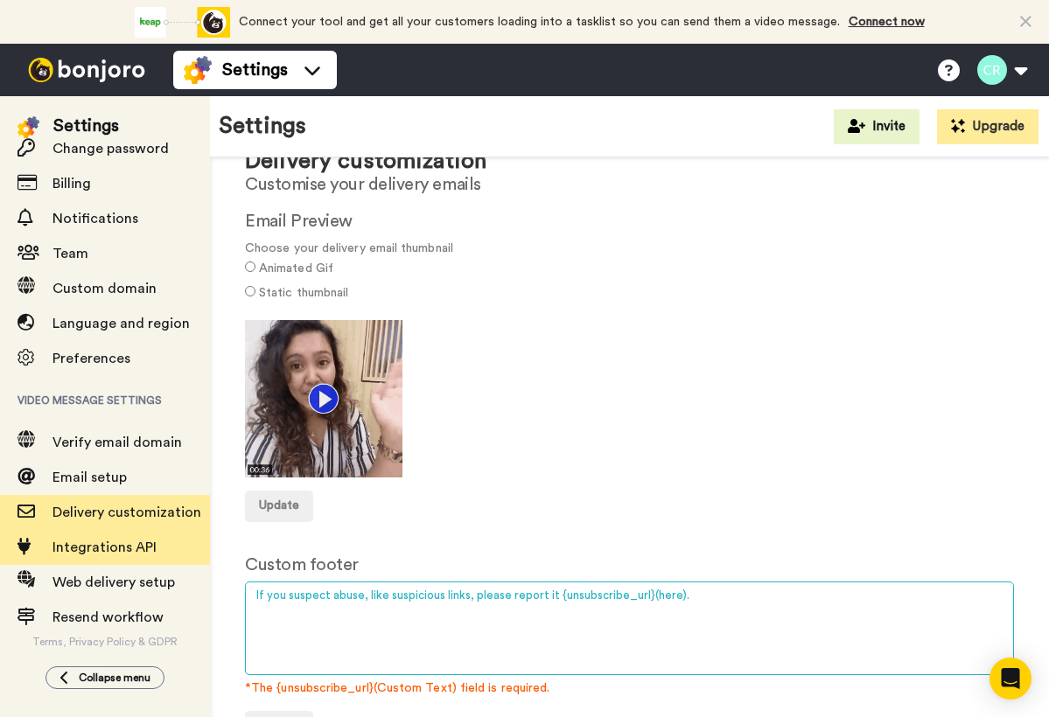
scroll to position [102, 0]
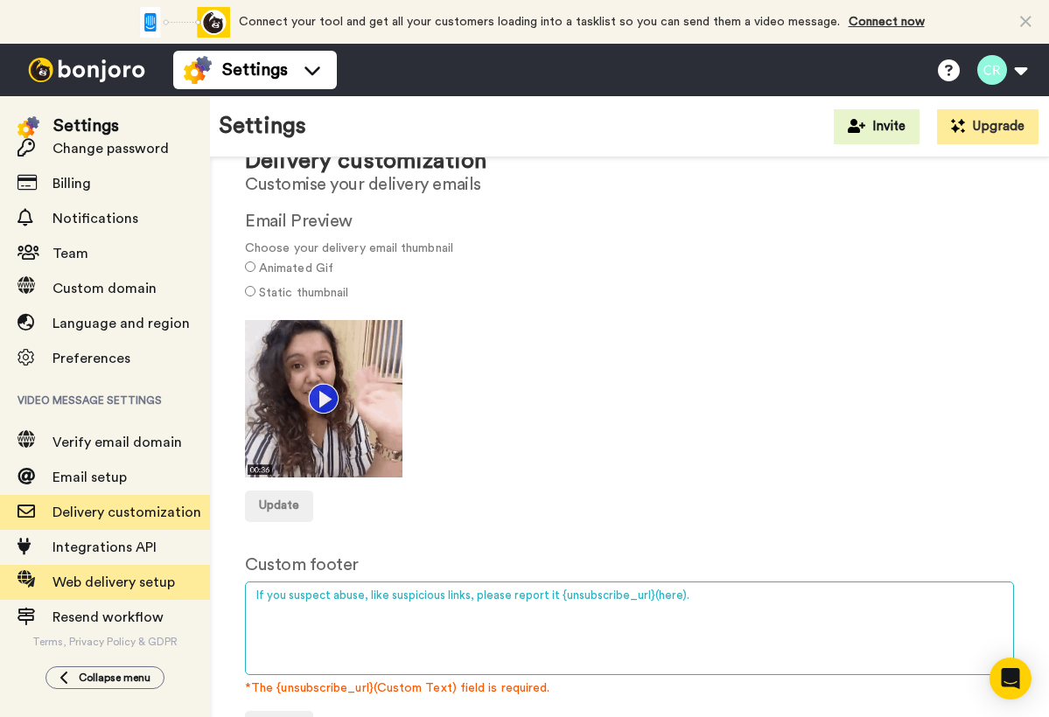
drag, startPoint x: 604, startPoint y: 590, endPoint x: 186, endPoint y: 572, distance: 418.5
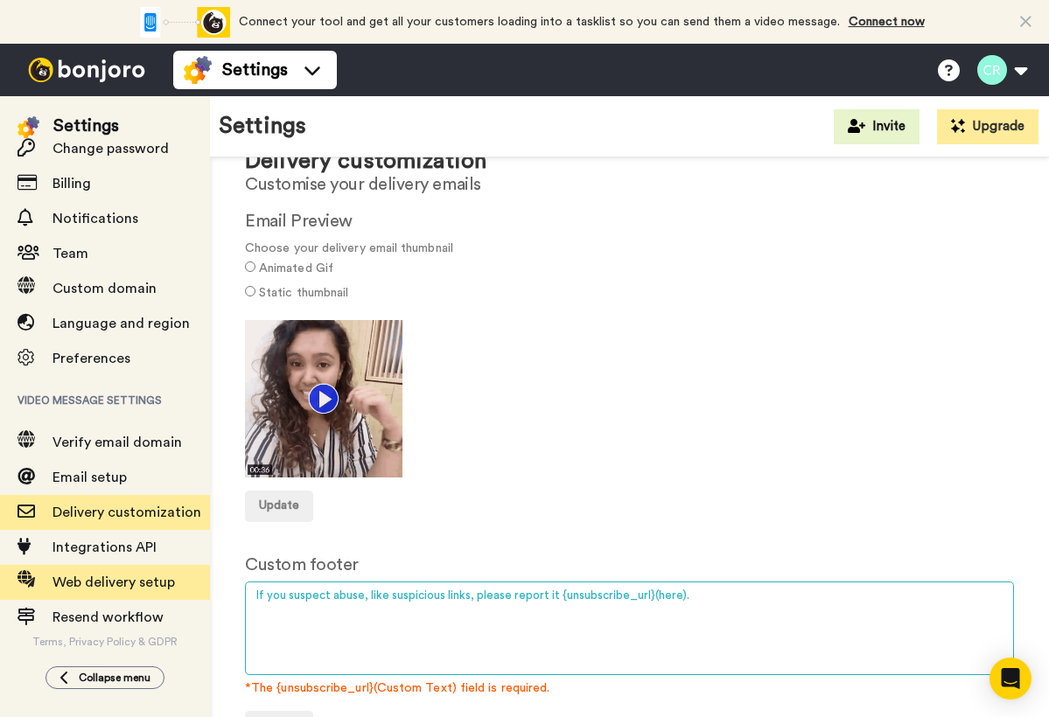
click at [186, 572] on div "Settings Account setting My profile Change password Billing Notifications Team …" at bounding box center [524, 406] width 1049 height 621
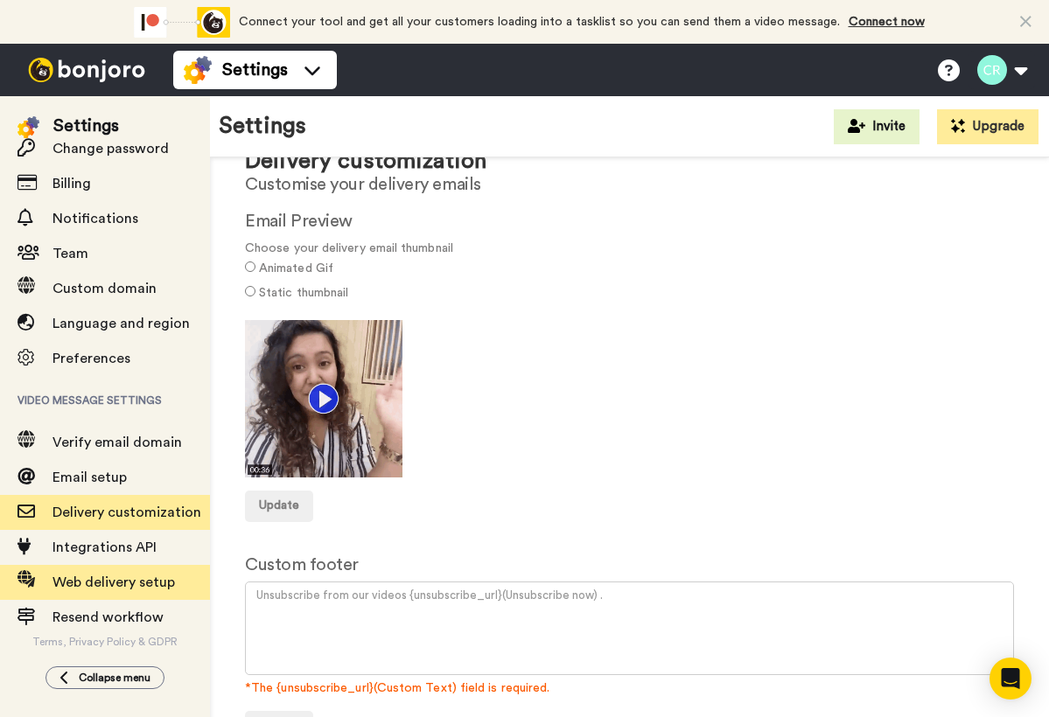
click at [124, 576] on span "Web delivery setup" at bounding box center [113, 583] width 122 height 14
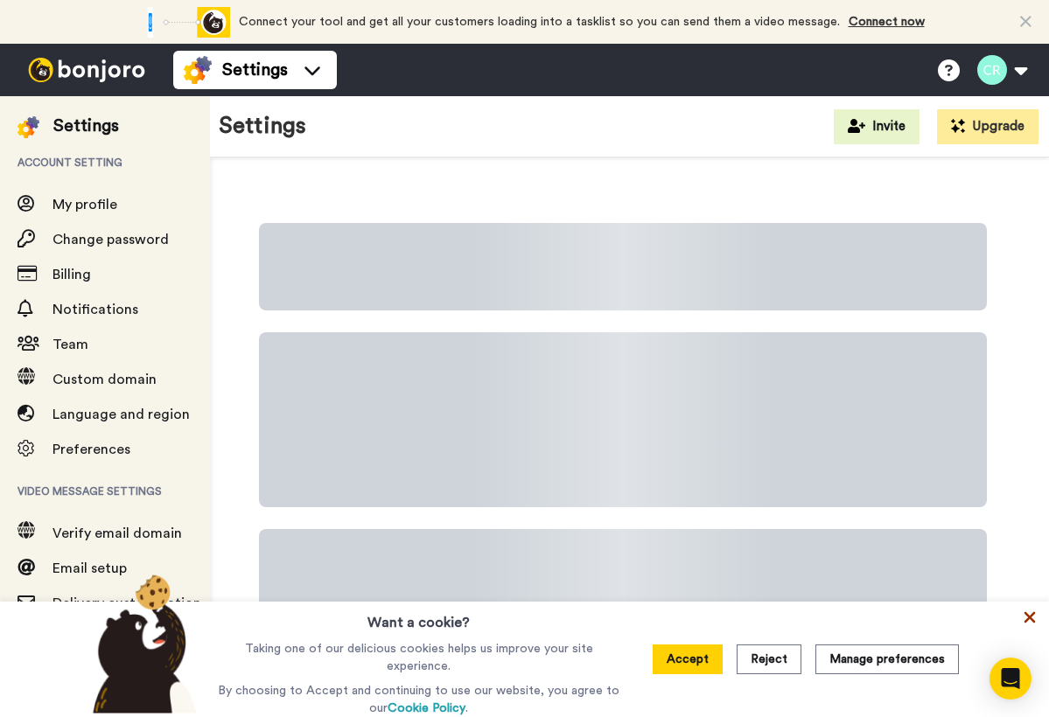
click at [1033, 613] on icon at bounding box center [1029, 617] width 17 height 17
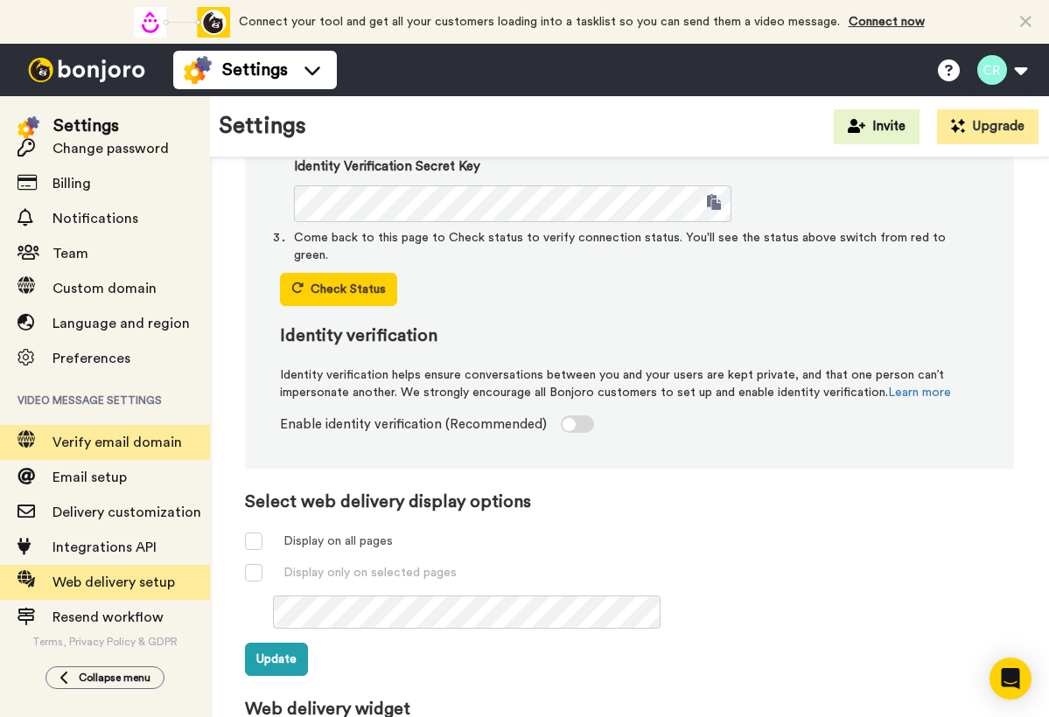
scroll to position [102, 0]
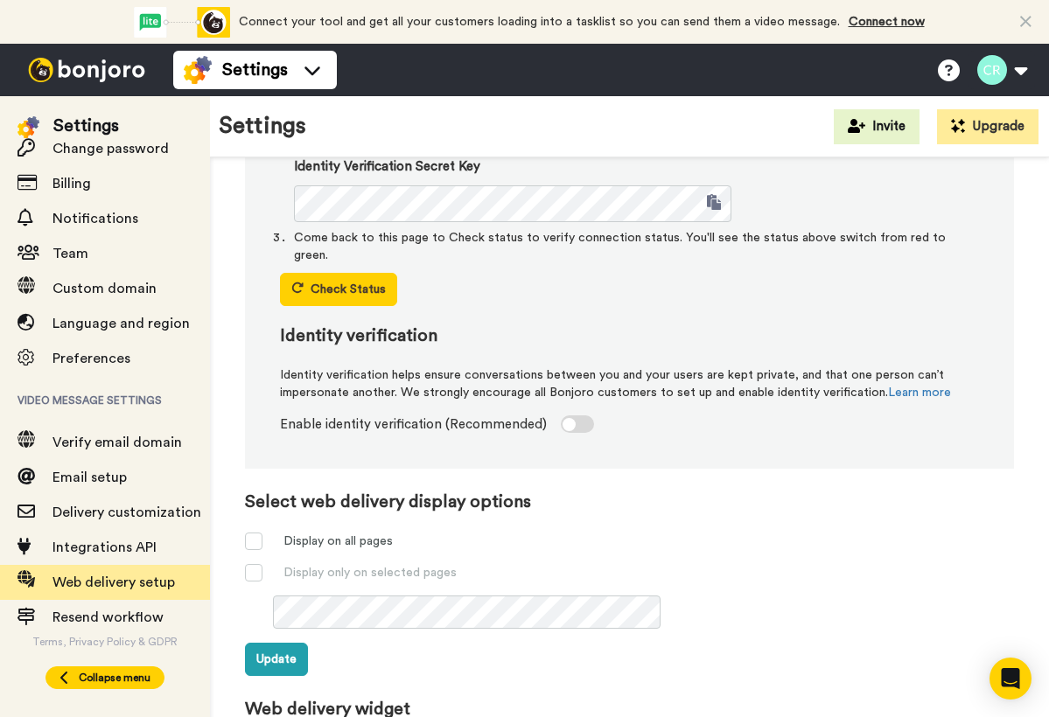
click at [106, 671] on span "Collapse menu" at bounding box center [115, 678] width 72 height 14
